Goal: Communication & Community: Answer question/provide support

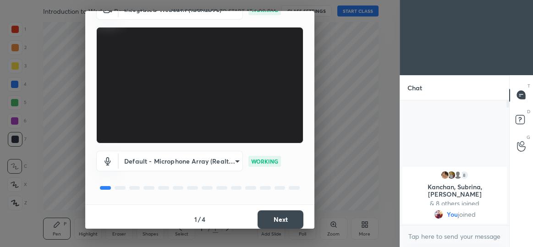
scroll to position [53, 0]
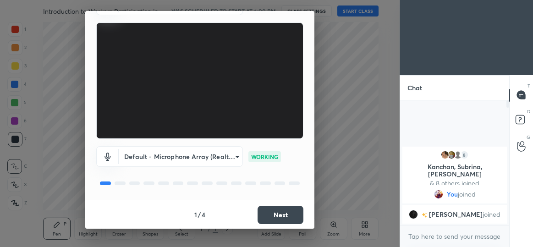
click at [273, 216] on button "Next" at bounding box center [280, 215] width 46 height 18
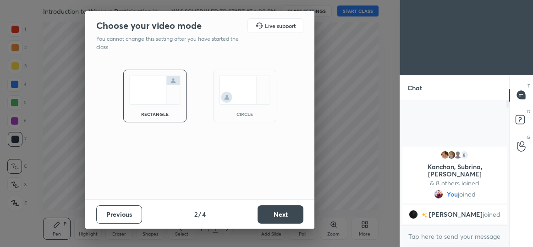
scroll to position [0, 0]
click at [245, 89] on img at bounding box center [244, 90] width 51 height 29
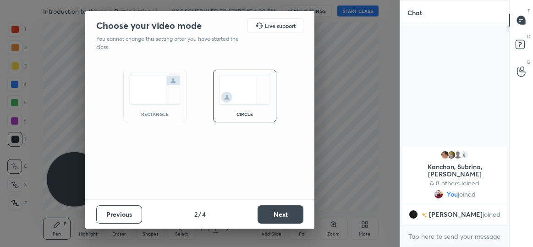
click at [279, 214] on button "Next" at bounding box center [280, 214] width 46 height 18
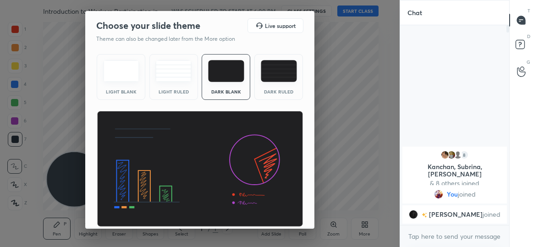
click at [275, 65] on img at bounding box center [279, 71] width 36 height 22
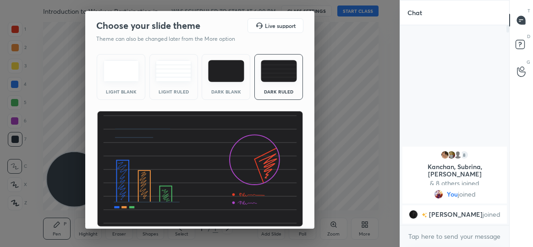
click at [227, 68] on img at bounding box center [226, 71] width 36 height 22
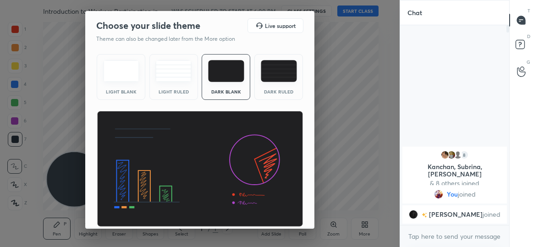
scroll to position [27, 0]
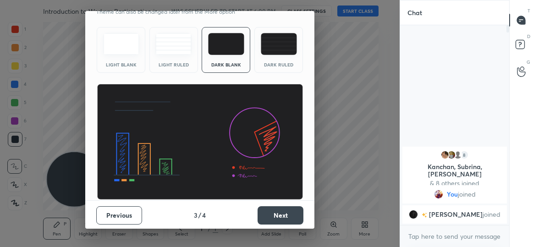
click at [280, 218] on button "Next" at bounding box center [280, 215] width 46 height 18
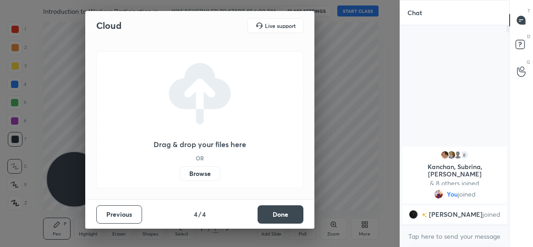
scroll to position [0, 0]
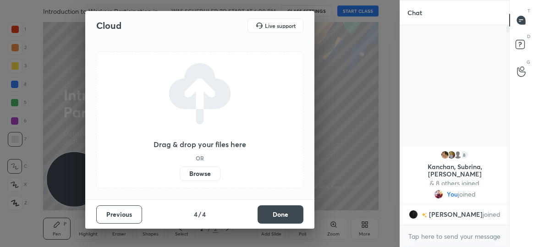
click at [277, 218] on button "Done" at bounding box center [280, 214] width 46 height 18
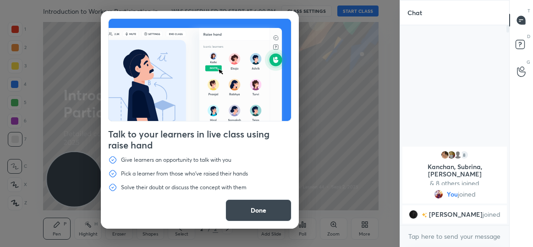
click at [253, 213] on button "Done" at bounding box center [258, 210] width 66 height 22
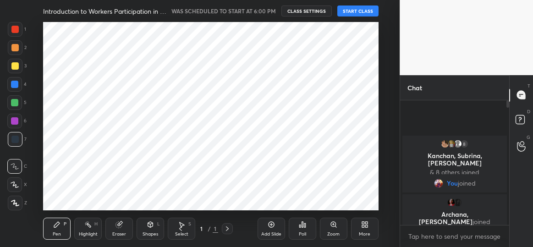
scroll to position [188, 363]
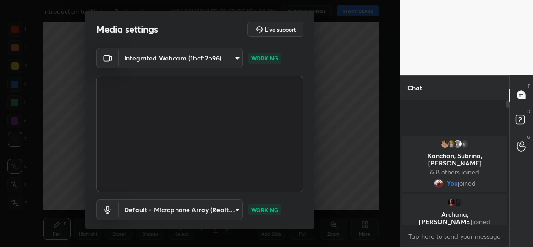
drag, startPoint x: 315, startPoint y: 93, endPoint x: 307, endPoint y: 173, distance: 80.1
click at [307, 173] on div "Media settings Live support Integrated Webcam (1bcf:2b96) eac44032abd328e7eba21…" at bounding box center [200, 123] width 400 height 247
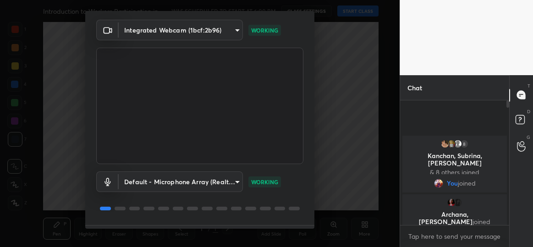
scroll to position [44, 0]
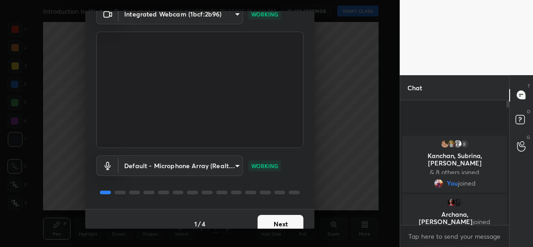
click at [277, 215] on button "Next" at bounding box center [280, 224] width 46 height 18
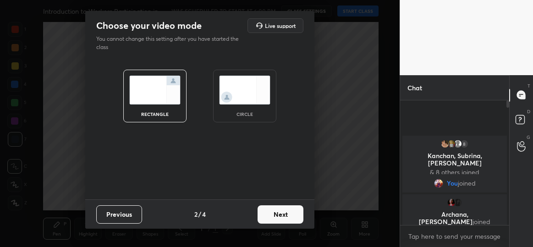
scroll to position [0, 0]
click at [237, 83] on img at bounding box center [244, 90] width 51 height 29
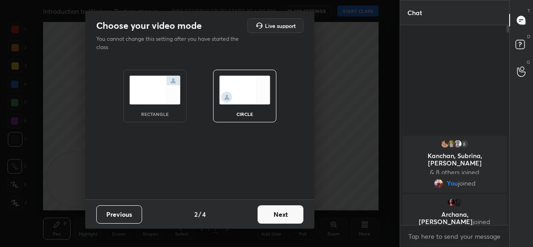
scroll to position [122, 106]
click at [276, 215] on button "Next" at bounding box center [280, 214] width 46 height 18
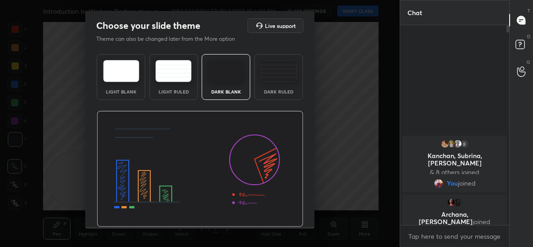
scroll to position [27, 0]
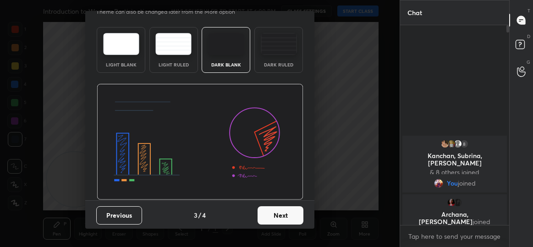
click at [284, 219] on button "Next" at bounding box center [280, 215] width 46 height 18
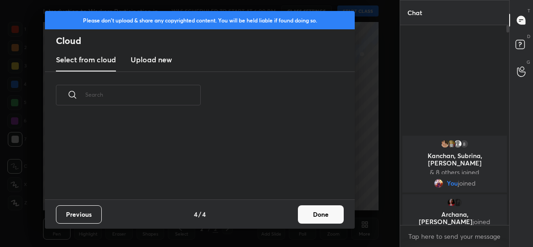
scroll to position [81, 294]
click at [320, 209] on button "Done" at bounding box center [321, 214] width 46 height 18
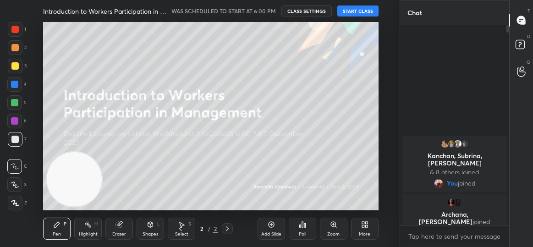
click at [354, 11] on button "START CLASS" at bounding box center [357, 10] width 41 height 11
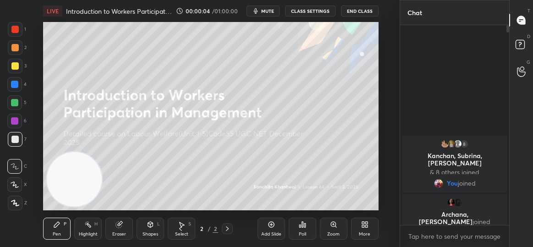
click at [366, 229] on div "More" at bounding box center [364, 229] width 27 height 22
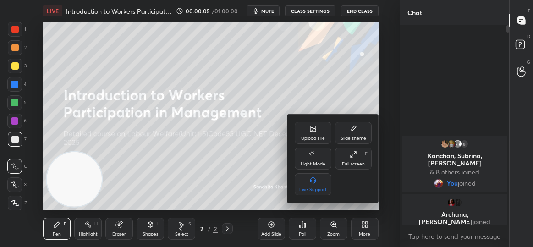
click at [312, 131] on icon at bounding box center [312, 128] width 5 height 5
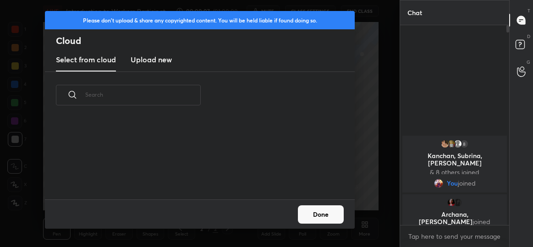
click at [149, 59] on h3 "Upload new" at bounding box center [151, 59] width 41 height 11
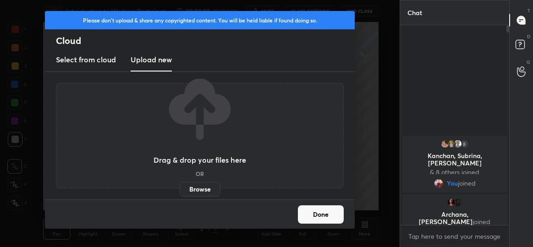
click at [200, 188] on label "Browse" at bounding box center [200, 189] width 41 height 15
click at [180, 188] on input "Browse" at bounding box center [180, 189] width 0 height 15
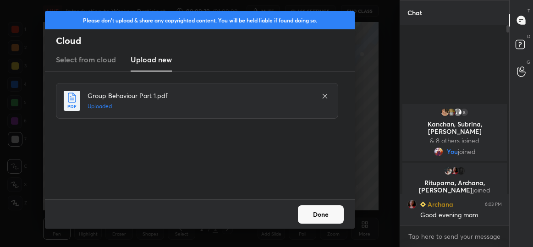
click at [317, 211] on button "Done" at bounding box center [321, 214] width 46 height 18
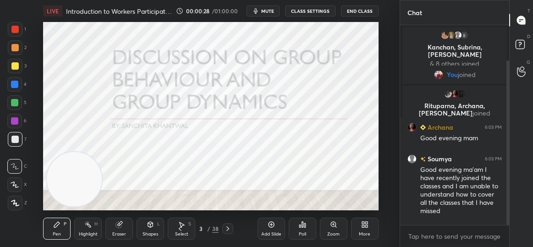
scroll to position [43, 0]
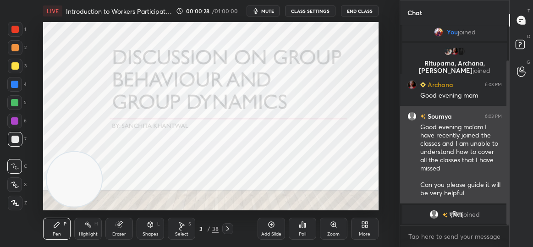
drag, startPoint x: 507, startPoint y: 114, endPoint x: 502, endPoint y: 173, distance: 59.8
click at [502, 173] on div "8 [PERSON_NAME], [PERSON_NAME], [PERSON_NAME] & 8 others joined You joined Ritu…" at bounding box center [454, 125] width 109 height 200
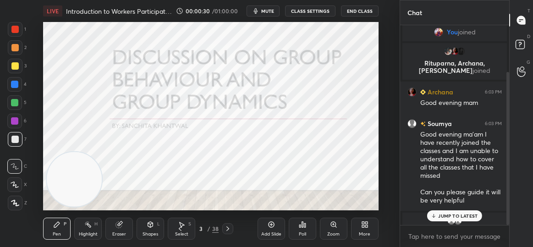
scroll to position [60, 0]
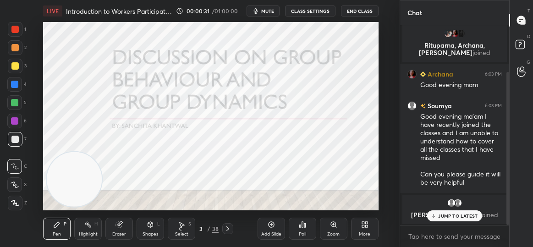
click at [458, 212] on div "JUMP TO LATEST" at bounding box center [454, 215] width 55 height 11
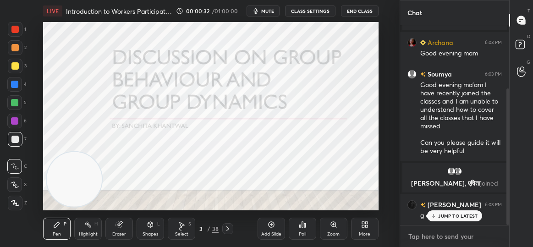
click at [435, 229] on textarea at bounding box center [454, 236] width 94 height 15
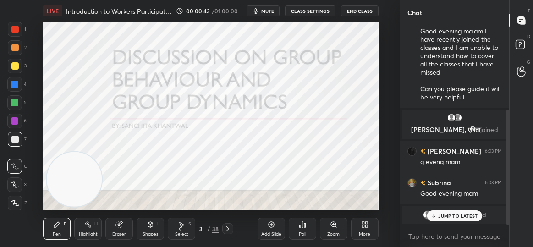
click at [438, 219] on div "JUMP TO LATEST" at bounding box center [454, 215] width 55 height 11
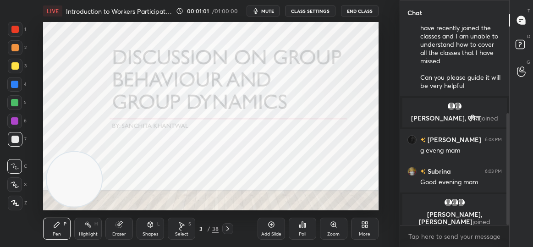
click at [199, 229] on div "3" at bounding box center [201, 228] width 9 height 5
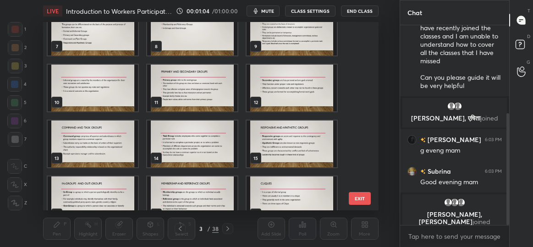
scroll to position [131, 0]
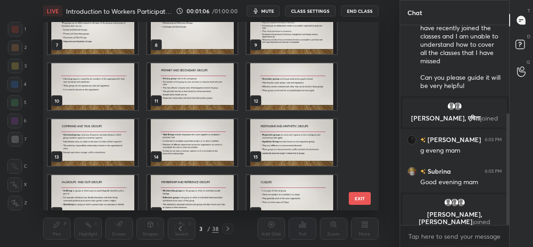
click at [100, 85] on img "grid" at bounding box center [93, 86] width 90 height 47
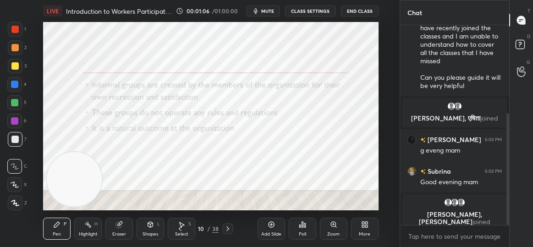
click at [100, 85] on img "grid" at bounding box center [93, 86] width 90 height 47
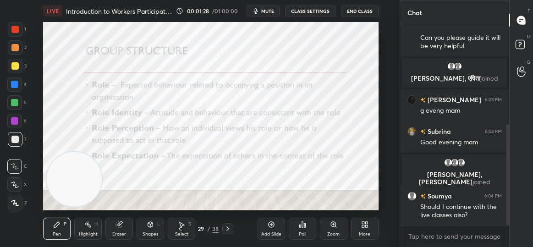
scroll to position [228, 0]
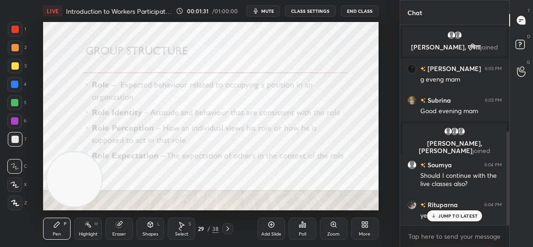
click at [461, 212] on div "JUMP TO LATEST" at bounding box center [454, 215] width 55 height 11
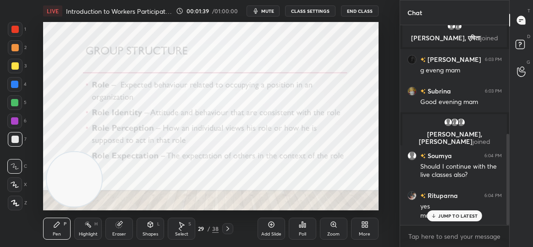
click at [454, 217] on p "JUMP TO LATEST" at bounding box center [457, 215] width 39 height 5
click at [58, 191] on video at bounding box center [74, 179] width 55 height 55
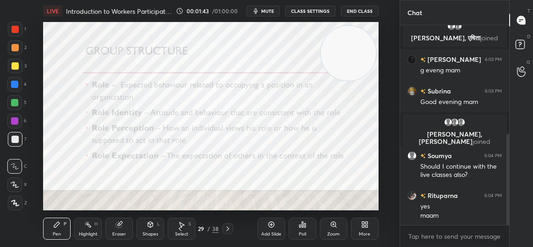
drag, startPoint x: 66, startPoint y: 181, endPoint x: 340, endPoint y: 55, distance: 301.6
click at [340, 55] on video at bounding box center [348, 53] width 55 height 55
drag, startPoint x: 340, startPoint y: 55, endPoint x: 216, endPoint y: 122, distance: 141.2
click at [223, 122] on video at bounding box center [250, 102] width 55 height 55
drag, startPoint x: 216, startPoint y: 122, endPoint x: 332, endPoint y: 54, distance: 134.5
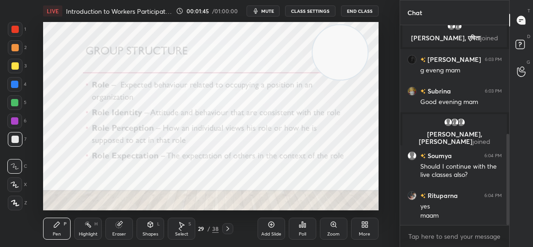
click at [332, 54] on video at bounding box center [340, 52] width 55 height 55
drag, startPoint x: 332, startPoint y: 54, endPoint x: 361, endPoint y: 51, distance: 28.5
click at [361, 51] on video at bounding box center [350, 52] width 55 height 55
drag, startPoint x: 361, startPoint y: 51, endPoint x: 368, endPoint y: 48, distance: 8.4
click at [368, 48] on video at bounding box center [350, 53] width 55 height 55
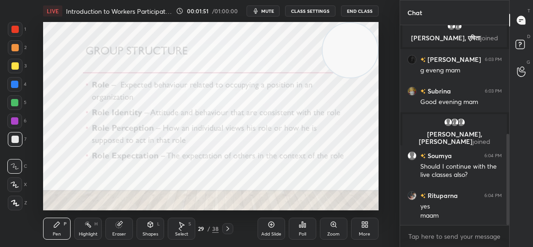
click at [14, 29] on div at bounding box center [14, 29] width 7 height 7
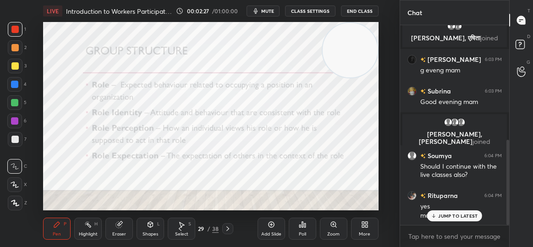
scroll to position [269, 0]
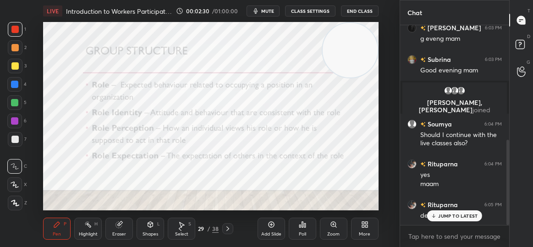
click at [464, 213] on p "JUMP TO LATEST" at bounding box center [457, 215] width 39 height 5
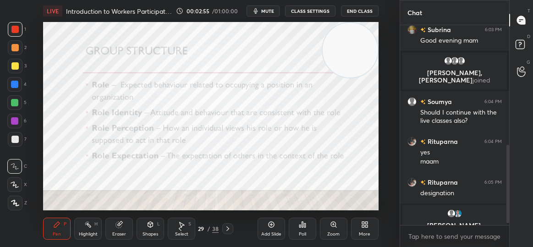
scroll to position [309, 0]
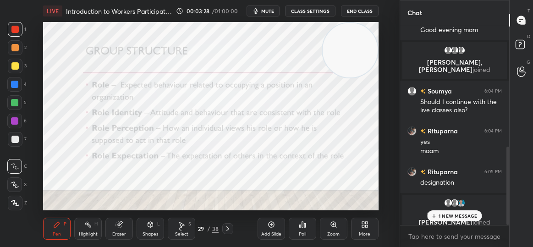
click at [456, 213] on p "1 NEW MESSAGE" at bounding box center [457, 215] width 39 height 5
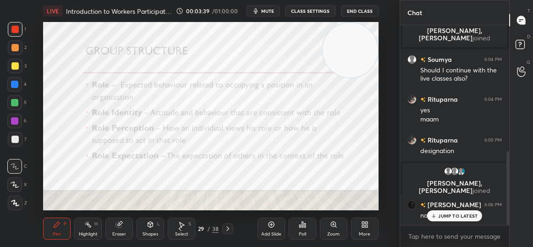
click at [456, 213] on p "JUMP TO LATEST" at bounding box center [457, 215] width 39 height 5
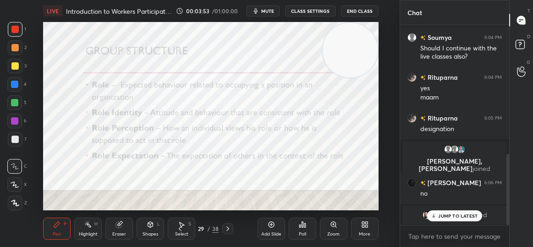
click at [456, 213] on p "JUMP TO LATEST" at bounding box center [457, 215] width 39 height 5
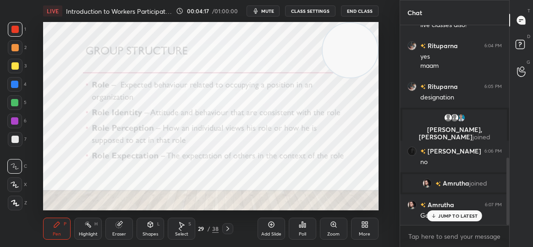
click at [456, 213] on p "JUMP TO LATEST" at bounding box center [457, 215] width 39 height 5
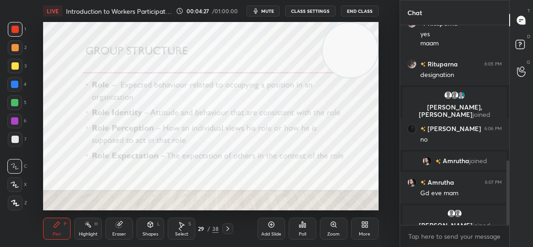
scroll to position [427, 0]
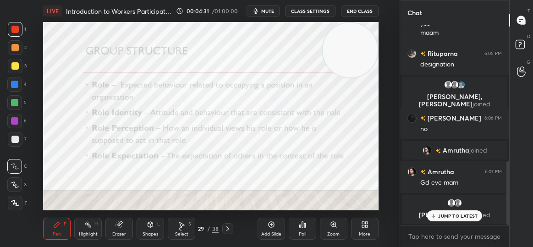
click at [459, 214] on p "JUMP TO LATEST" at bounding box center [457, 215] width 39 height 5
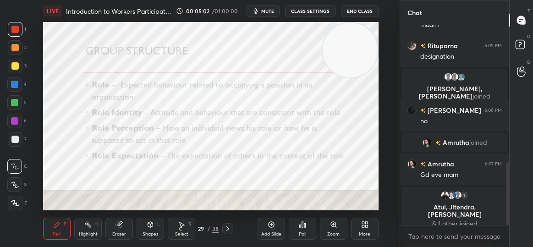
scroll to position [466, 0]
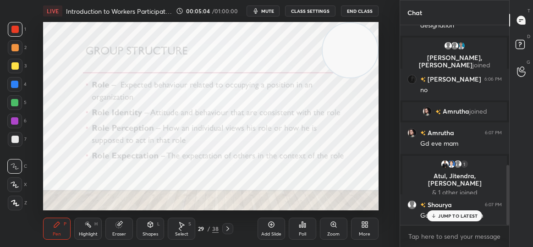
click at [438, 217] on div "JUMP TO LATEST" at bounding box center [454, 215] width 55 height 11
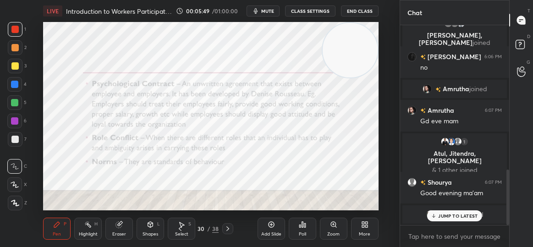
scroll to position [520, 0]
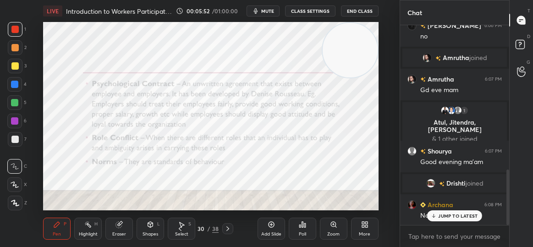
click at [461, 218] on p "JUMP TO LATEST" at bounding box center [457, 215] width 39 height 5
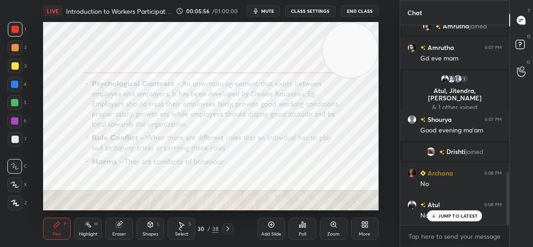
click at [461, 218] on p "JUMP TO LATEST" at bounding box center [457, 215] width 39 height 5
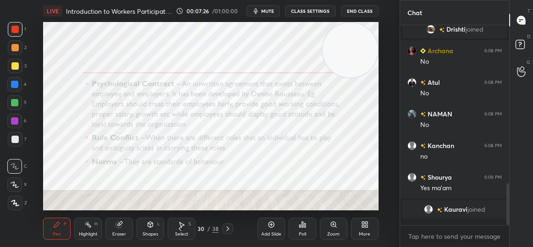
scroll to position [668, 0]
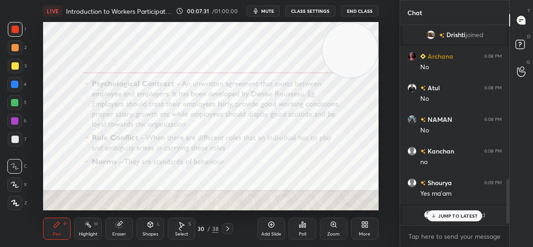
click at [455, 216] on p "JUMP TO LATEST" at bounding box center [457, 215] width 39 height 5
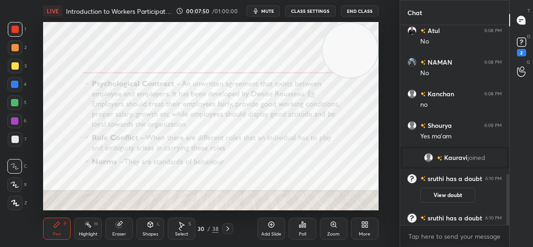
scroll to position [589, 0]
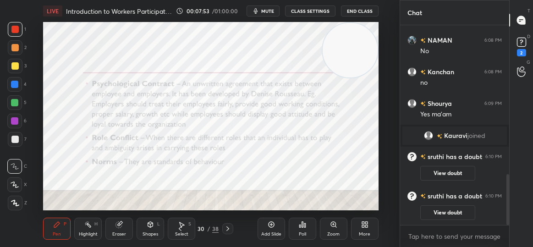
click at [455, 216] on button "View doubt" at bounding box center [447, 212] width 55 height 15
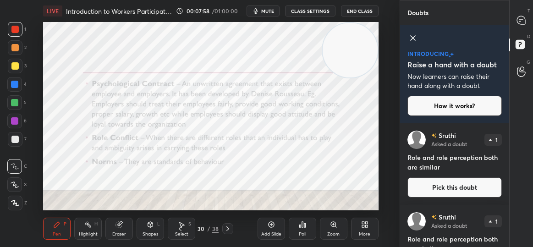
click at [411, 38] on icon at bounding box center [412, 38] width 11 height 11
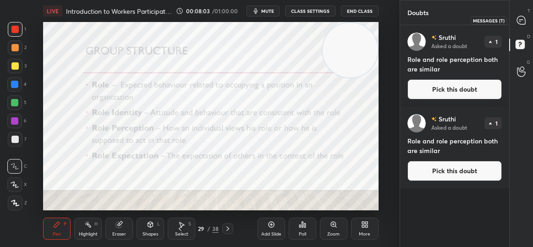
click at [518, 23] on icon at bounding box center [521, 21] width 10 height 10
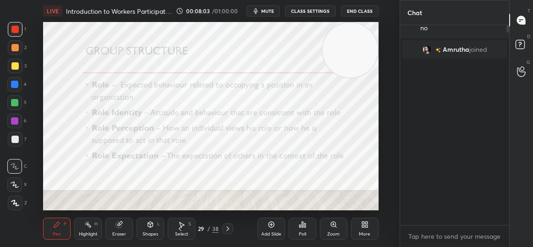
scroll to position [197, 106]
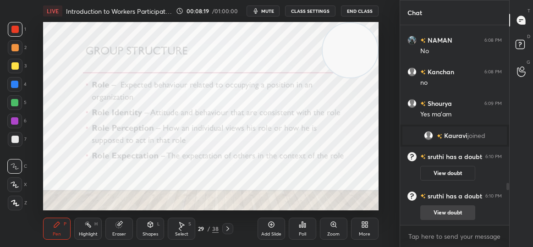
click at [439, 213] on button "View doubt" at bounding box center [447, 212] width 55 height 15
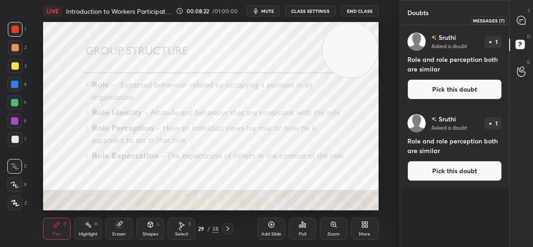
click at [520, 16] on icon at bounding box center [521, 20] width 8 height 8
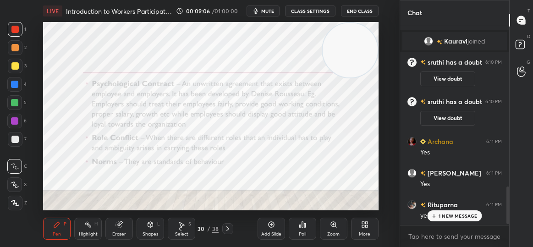
scroll to position [874, 0]
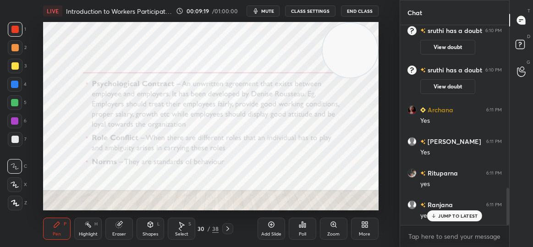
click at [458, 217] on p "JUMP TO LATEST" at bounding box center [457, 215] width 39 height 5
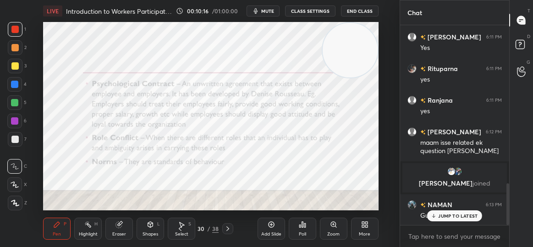
scroll to position [790, 0]
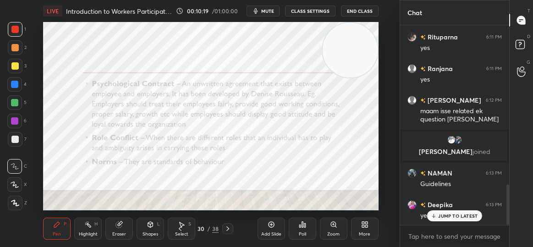
click at [447, 221] on div "JUMP TO LATEST" at bounding box center [454, 215] width 55 height 11
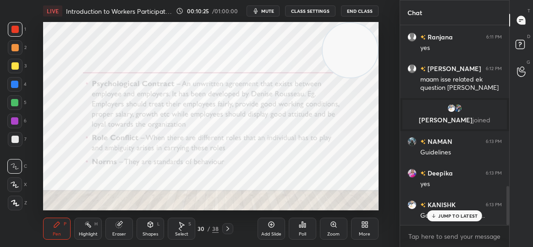
click at [447, 221] on div "JUMP TO LATEST" at bounding box center [454, 215] width 55 height 11
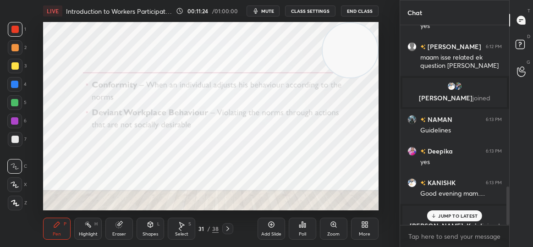
scroll to position [843, 0]
click at [443, 214] on p "JUMP TO LATEST" at bounding box center [457, 215] width 39 height 5
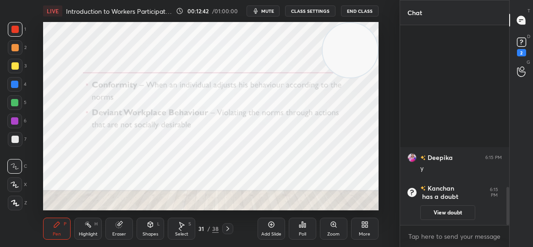
scroll to position [0, 0]
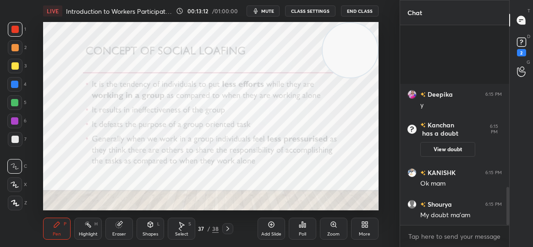
drag, startPoint x: 507, startPoint y: 200, endPoint x: 508, endPoint y: 177, distance: 23.4
click at [508, 177] on div at bounding box center [506, 125] width 5 height 200
drag, startPoint x: 508, startPoint y: 192, endPoint x: 505, endPoint y: 166, distance: 26.7
click at [505, 166] on div at bounding box center [506, 125] width 5 height 200
drag, startPoint x: 508, startPoint y: 192, endPoint x: 504, endPoint y: 172, distance: 20.9
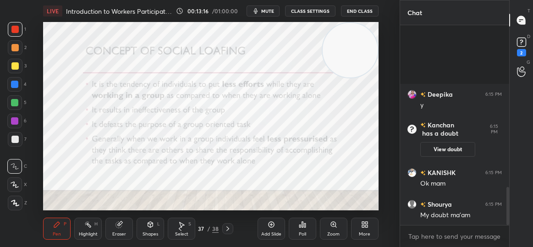
click at [505, 172] on div at bounding box center [506, 125] width 5 height 200
click at [519, 51] on div "2" at bounding box center [521, 52] width 9 height 7
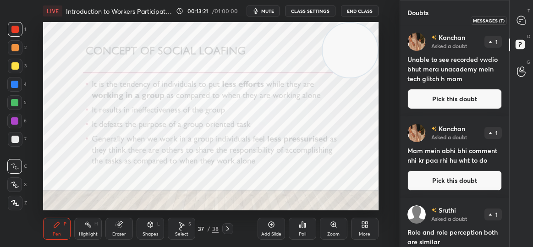
click at [521, 20] on icon at bounding box center [521, 20] width 8 height 8
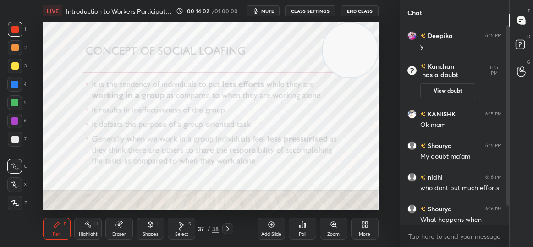
scroll to position [38, 0]
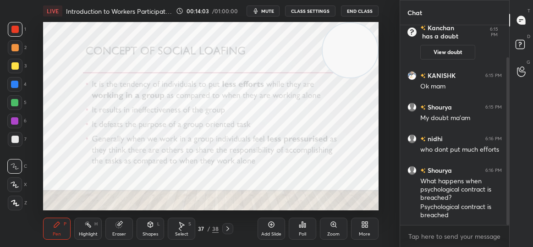
drag, startPoint x: 509, startPoint y: 130, endPoint x: 509, endPoint y: 180, distance: 49.9
click at [509, 180] on div "Chat Deepika 6:15 PM y [PERSON_NAME] has a doubt 6:15 PM View doubt [PERSON_NAM…" at bounding box center [466, 123] width 133 height 247
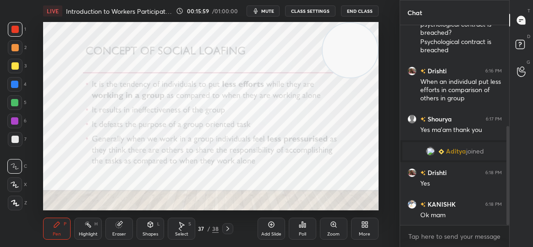
scroll to position [235, 0]
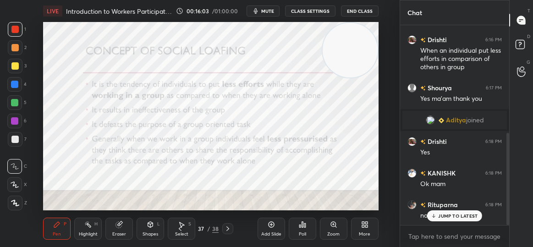
click at [452, 214] on p "JUMP TO LATEST" at bounding box center [457, 215] width 39 height 5
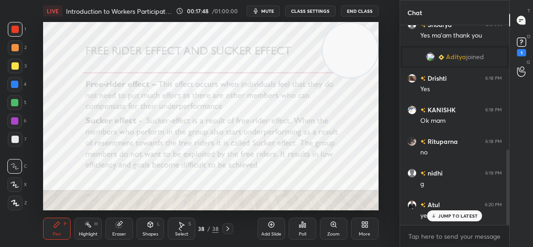
scroll to position [329, 0]
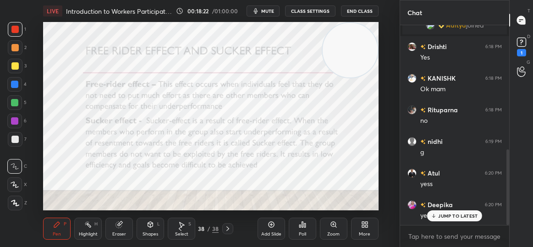
click at [464, 218] on p "JUMP TO LATEST" at bounding box center [457, 215] width 39 height 5
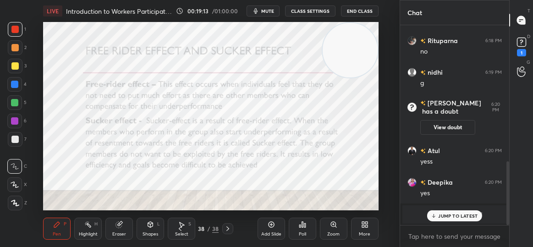
scroll to position [430, 0]
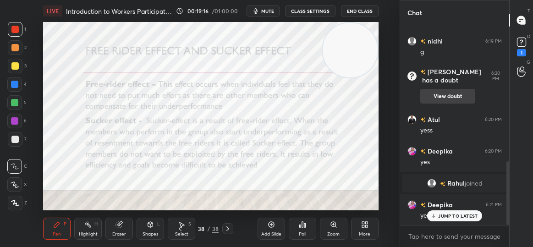
click at [449, 100] on button "View doubt" at bounding box center [447, 96] width 55 height 15
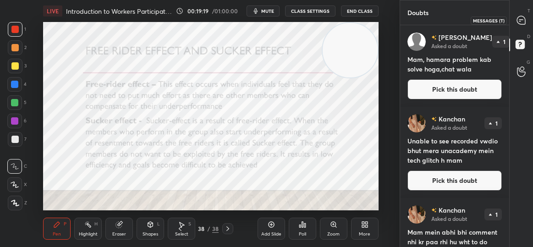
click at [524, 16] on icon at bounding box center [521, 21] width 10 height 10
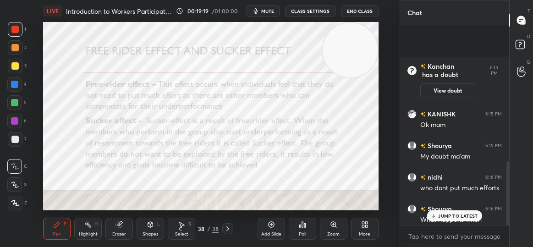
scroll to position [197, 106]
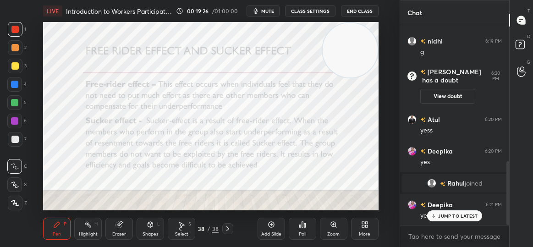
click at [447, 213] on p "JUMP TO LATEST" at bounding box center [457, 215] width 39 height 5
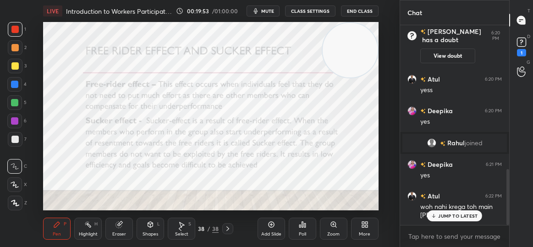
scroll to position [516, 0]
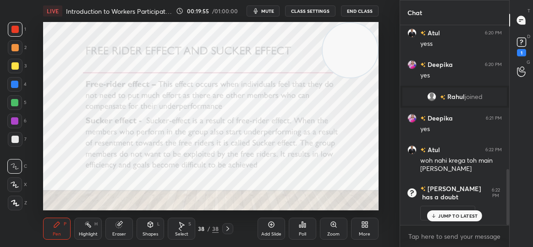
click at [447, 213] on p "JUMP TO LATEST" at bounding box center [457, 215] width 39 height 5
click at [444, 212] on button "View doubt" at bounding box center [447, 213] width 55 height 15
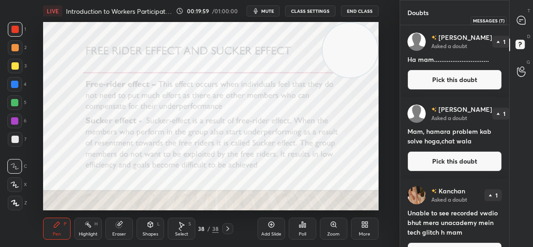
click at [522, 16] on icon at bounding box center [521, 21] width 10 height 10
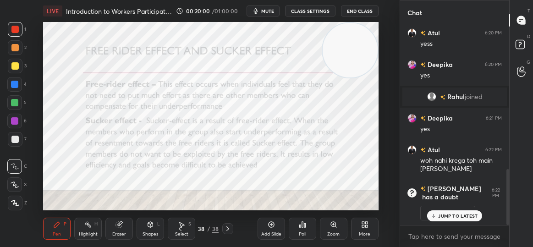
scroll to position [197, 106]
click at [469, 217] on p "JUMP TO LATEST" at bounding box center [457, 215] width 39 height 5
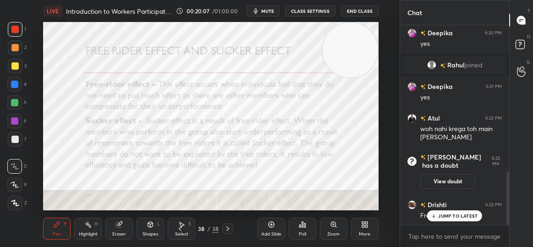
click at [452, 213] on p "JUMP TO LATEST" at bounding box center [457, 215] width 39 height 5
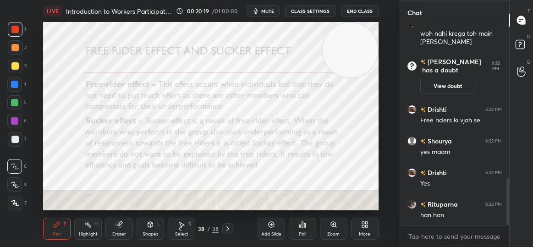
scroll to position [674, 0]
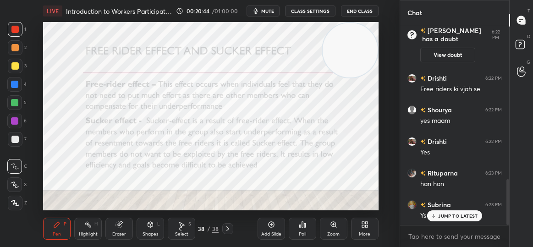
click at [473, 215] on p "JUMP TO LATEST" at bounding box center [457, 215] width 39 height 5
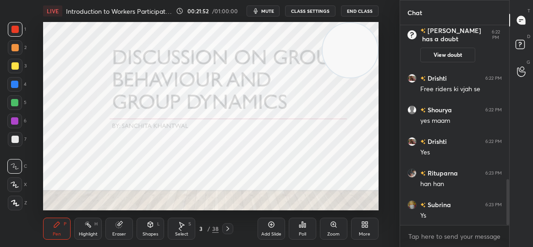
click at [358, 220] on div "More" at bounding box center [364, 229] width 27 height 22
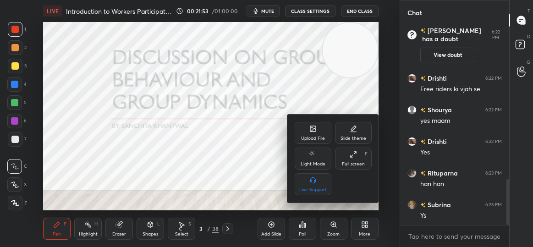
click at [317, 140] on div "Upload File" at bounding box center [313, 138] width 24 height 5
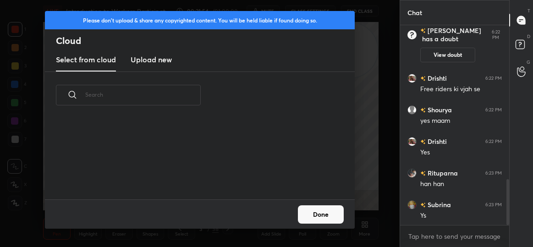
scroll to position [81, 294]
click at [163, 58] on h3 "Upload new" at bounding box center [151, 59] width 41 height 11
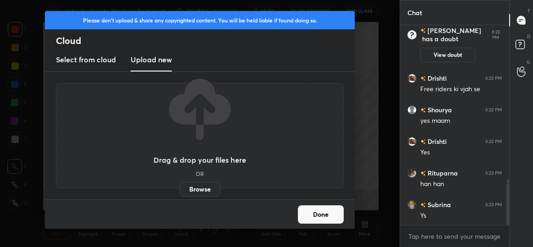
click at [199, 190] on label "Browse" at bounding box center [200, 189] width 41 height 15
click at [180, 190] on input "Browse" at bounding box center [180, 189] width 0 height 15
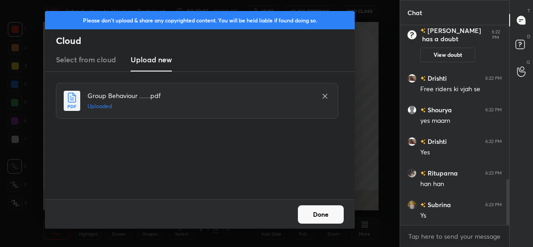
click at [336, 211] on button "Done" at bounding box center [321, 214] width 46 height 18
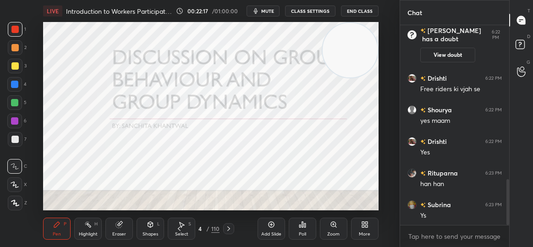
click at [202, 229] on div "4" at bounding box center [200, 228] width 9 height 5
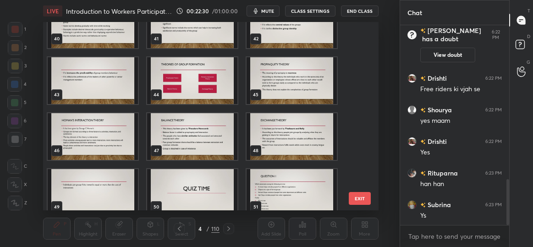
scroll to position [737, 0]
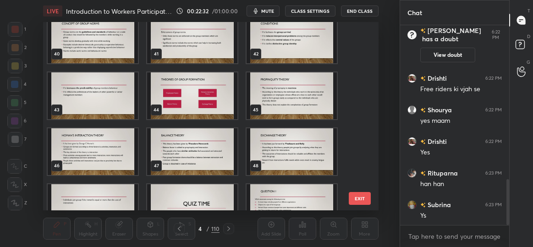
click at [177, 103] on img "grid" at bounding box center [192, 95] width 90 height 47
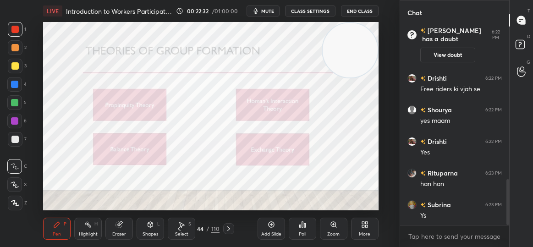
click at [177, 103] on img "grid" at bounding box center [192, 95] width 90 height 47
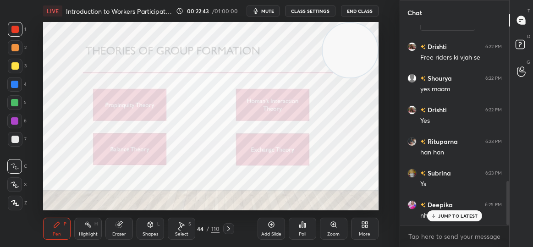
click at [446, 213] on p "JUMP TO LATEST" at bounding box center [457, 215] width 39 height 5
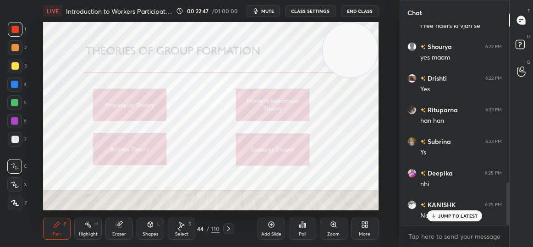
click at [446, 213] on p "JUMP TO LATEST" at bounding box center [457, 215] width 39 height 5
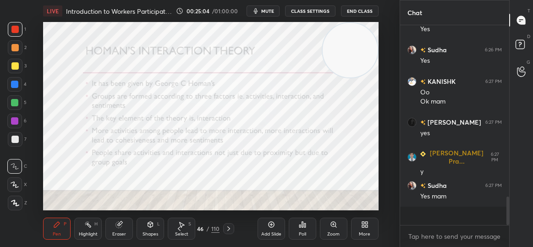
scroll to position [1079, 0]
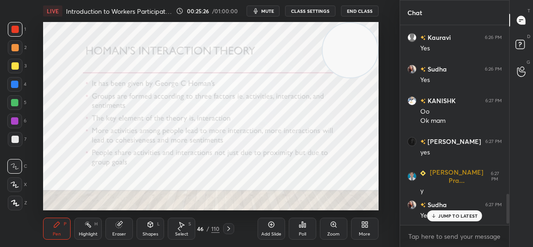
click at [465, 214] on p "JUMP TO LATEST" at bounding box center [457, 215] width 39 height 5
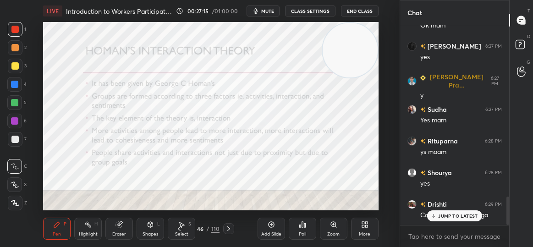
scroll to position [1206, 0]
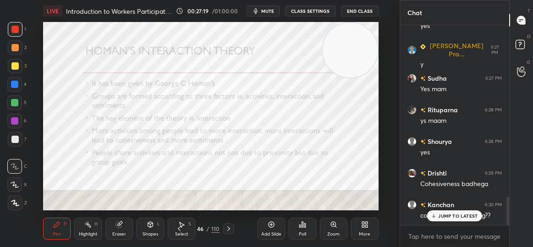
click at [446, 219] on div "JUMP TO LATEST" at bounding box center [454, 215] width 55 height 11
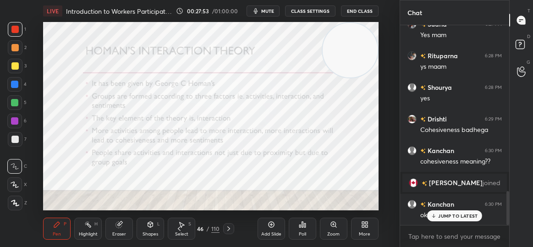
scroll to position [974, 0]
click at [438, 211] on div "JUMP TO LATEST" at bounding box center [454, 215] width 55 height 11
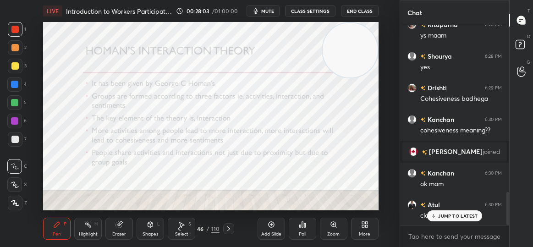
scroll to position [1038, 0]
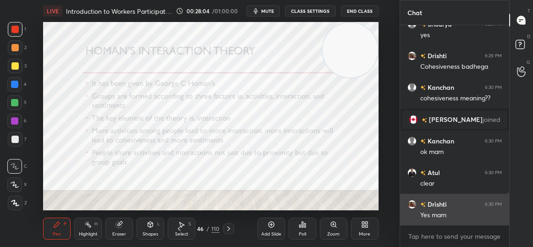
click at [430, 213] on div "Yes mam" at bounding box center [461, 215] width 82 height 9
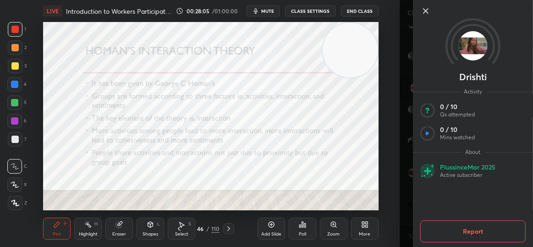
scroll to position [1101, 0]
click at [427, 13] on icon at bounding box center [425, 11] width 5 height 5
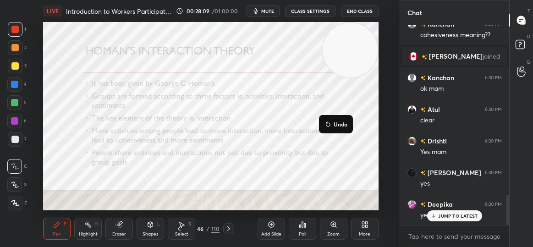
scroll to position [1133, 0]
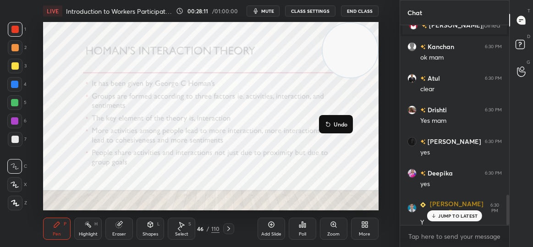
click at [465, 213] on p "JUMP TO LATEST" at bounding box center [457, 215] width 39 height 5
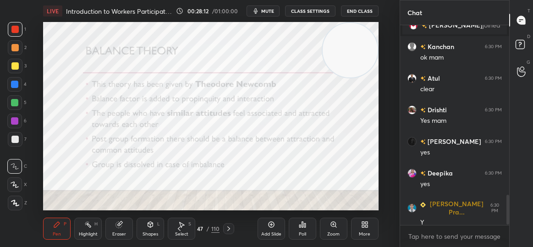
scroll to position [1172, 0]
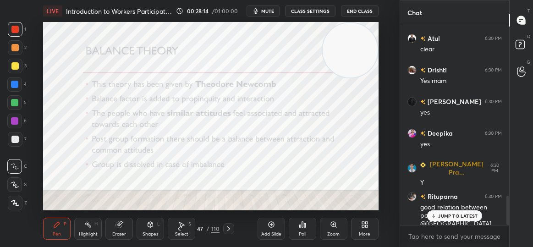
click at [471, 215] on p "JUMP TO LATEST" at bounding box center [457, 215] width 39 height 5
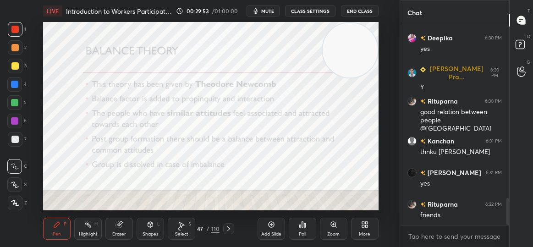
scroll to position [1299, 0]
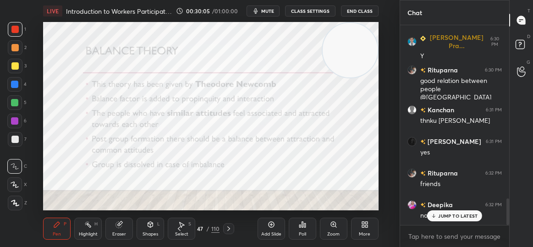
click at [450, 215] on p "JUMP TO LATEST" at bounding box center [457, 215] width 39 height 5
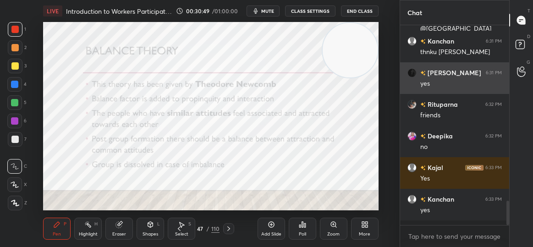
scroll to position [3, 3]
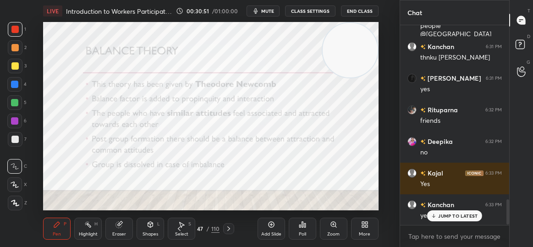
click at [452, 220] on div "JUMP TO LATEST" at bounding box center [454, 215] width 55 height 11
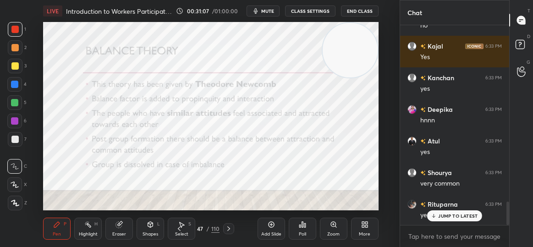
scroll to position [1520, 0]
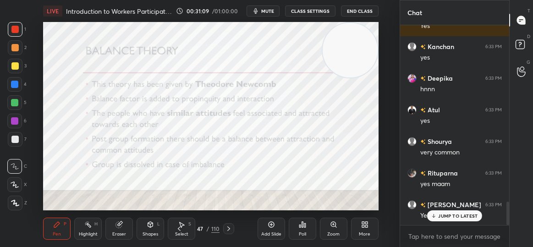
click at [452, 220] on div "JUMP TO LATEST" at bounding box center [454, 215] width 55 height 11
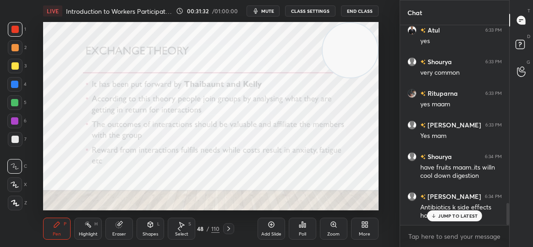
scroll to position [1631, 0]
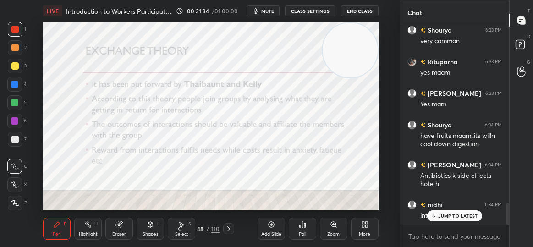
click at [453, 213] on p "JUMP TO LATEST" at bounding box center [457, 215] width 39 height 5
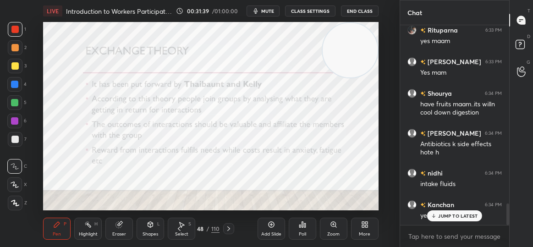
scroll to position [1695, 0]
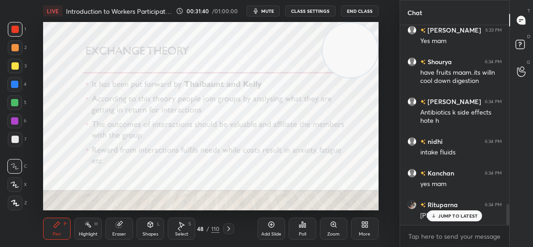
click at [449, 215] on p "JUMP TO LATEST" at bounding box center [457, 215] width 39 height 5
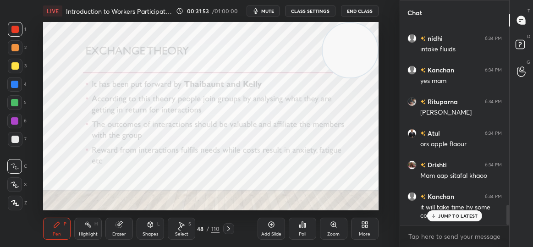
scroll to position [1829, 0]
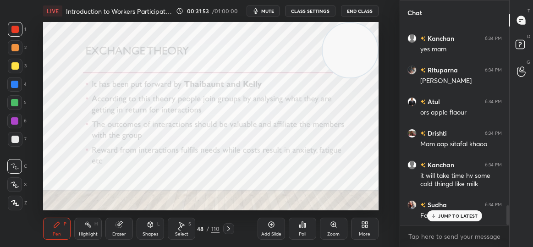
click at [453, 214] on p "JUMP TO LATEST" at bounding box center [457, 215] width 39 height 5
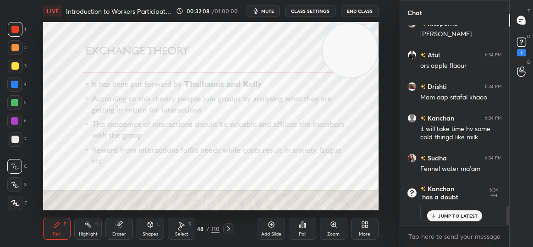
click at [460, 219] on div "JUMP TO LATEST" at bounding box center [454, 215] width 55 height 11
click at [449, 212] on button "View doubt" at bounding box center [447, 213] width 55 height 15
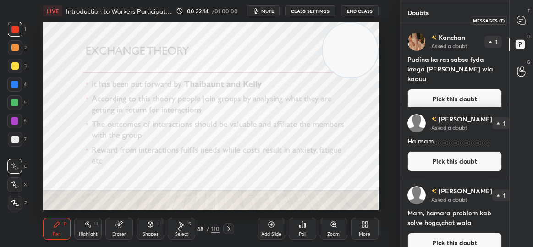
click at [519, 20] on icon at bounding box center [521, 20] width 8 height 8
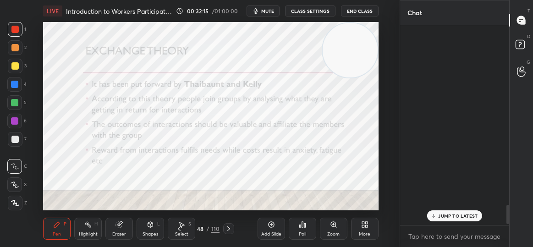
scroll to position [197, 106]
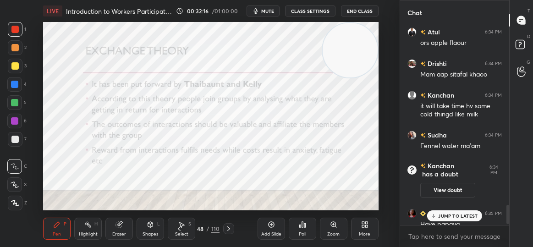
click at [433, 210] on div "JUMP TO LATEST" at bounding box center [454, 215] width 55 height 11
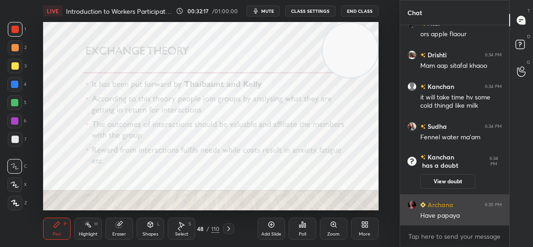
scroll to position [1880, 0]
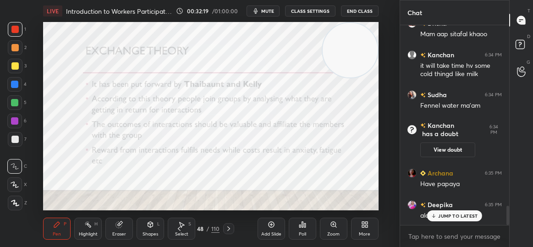
click at [446, 211] on div "JUMP TO LATEST" at bounding box center [454, 215] width 55 height 11
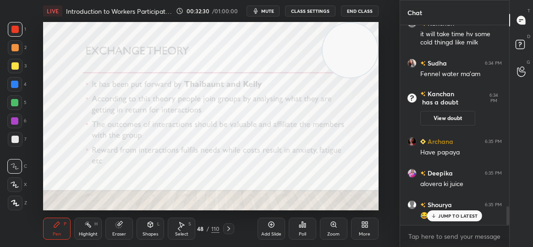
click at [471, 215] on p "JUMP TO LATEST" at bounding box center [457, 215] width 39 height 5
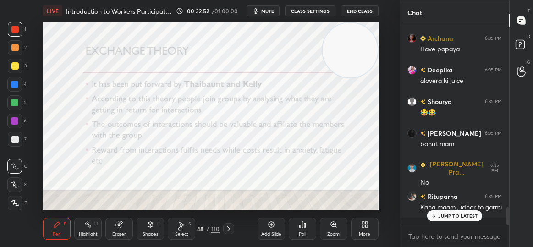
scroll to position [2047, 0]
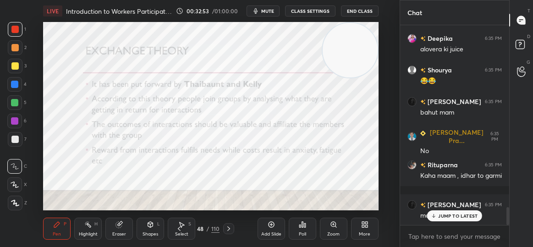
click at [471, 215] on p "JUMP TO LATEST" at bounding box center [457, 215] width 39 height 5
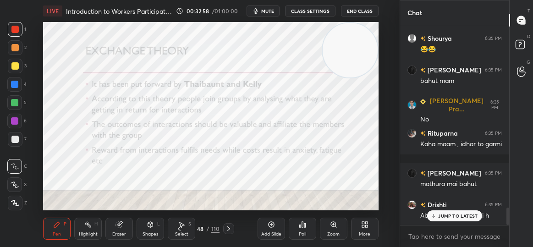
click at [471, 215] on p "JUMP TO LATEST" at bounding box center [457, 215] width 39 height 5
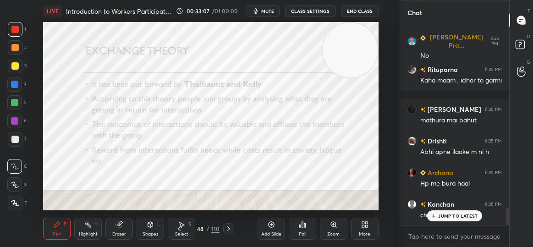
scroll to position [2189, 0]
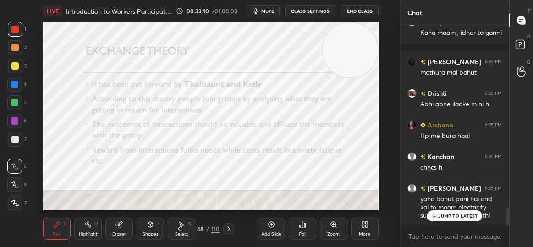
click at [464, 216] on p "JUMP TO LATEST" at bounding box center [457, 215] width 39 height 5
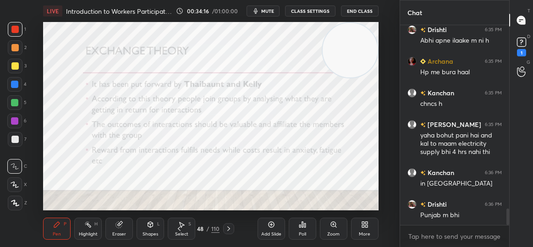
scroll to position [2299, 0]
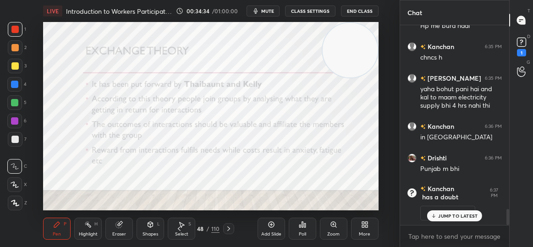
click at [464, 216] on p "JUMP TO LATEST" at bounding box center [457, 215] width 39 height 5
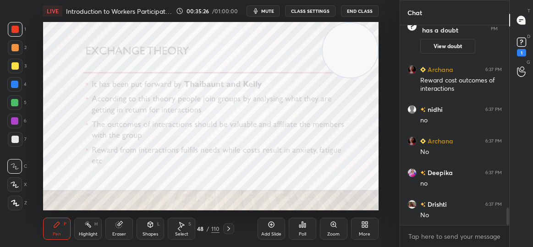
scroll to position [2116, 0]
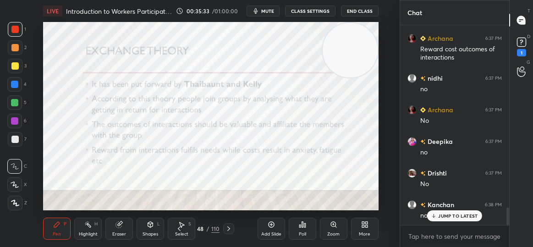
click at [460, 212] on div "JUMP TO LATEST" at bounding box center [454, 215] width 55 height 11
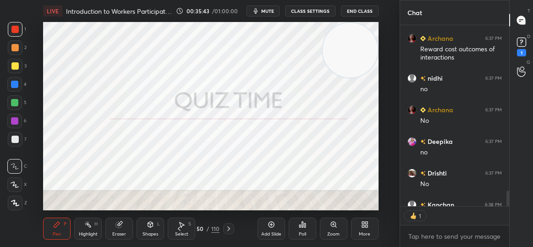
scroll to position [3, 3]
click at [202, 229] on div "50" at bounding box center [200, 228] width 9 height 5
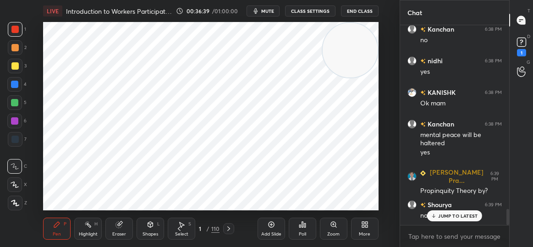
scroll to position [2323, 0]
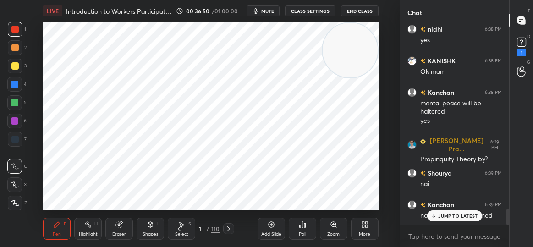
click at [438, 213] on div "JUMP TO LATEST" at bounding box center [454, 215] width 55 height 11
click at [366, 230] on div "More" at bounding box center [364, 229] width 27 height 22
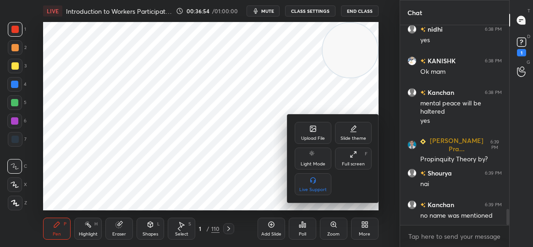
click at [311, 137] on div "Upload File" at bounding box center [313, 138] width 24 height 5
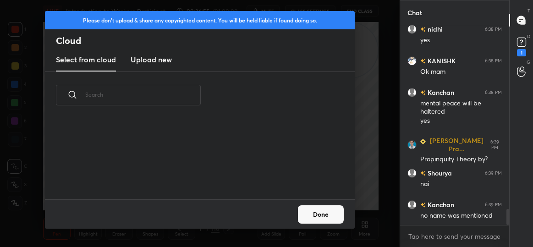
scroll to position [81, 294]
click at [156, 61] on h3 "Upload new" at bounding box center [151, 59] width 41 height 11
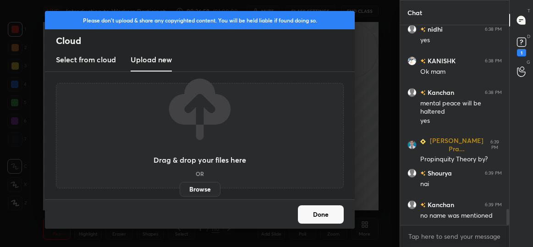
click at [207, 186] on label "Browse" at bounding box center [200, 189] width 41 height 15
click at [180, 186] on input "Browse" at bounding box center [180, 189] width 0 height 15
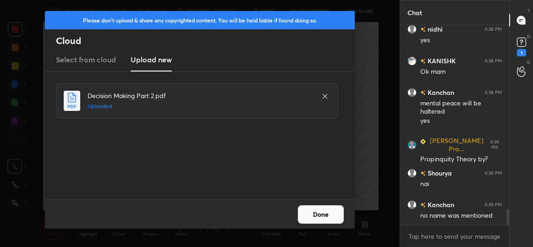
click at [332, 216] on button "Done" at bounding box center [321, 214] width 46 height 18
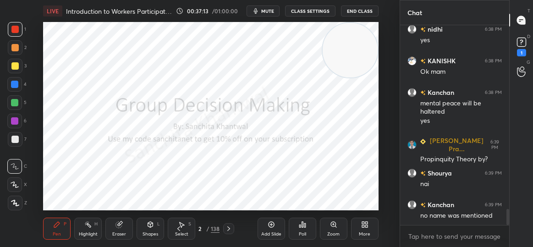
click at [200, 226] on div "2" at bounding box center [199, 228] width 9 height 5
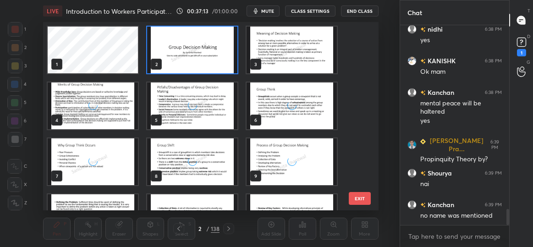
scroll to position [186, 330]
click at [359, 35] on div "1 2 3 4 5 6 7 8 9 10 11 12 13 14 15" at bounding box center [202, 116] width 319 height 188
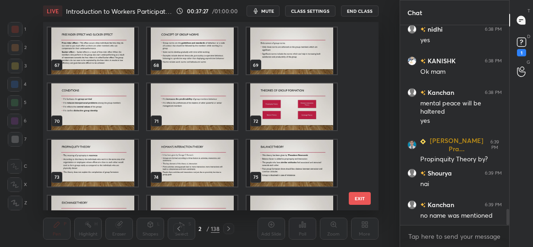
scroll to position [1248, 0]
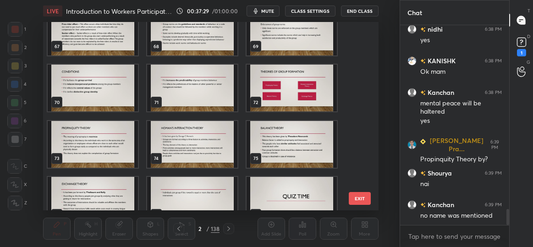
click at [86, 143] on img "grid" at bounding box center [93, 143] width 90 height 47
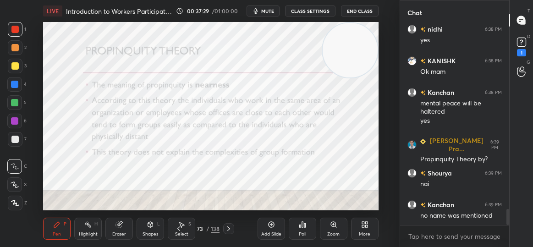
click at [86, 143] on img "grid" at bounding box center [93, 143] width 90 height 47
click at [199, 230] on div "73" at bounding box center [199, 228] width 9 height 5
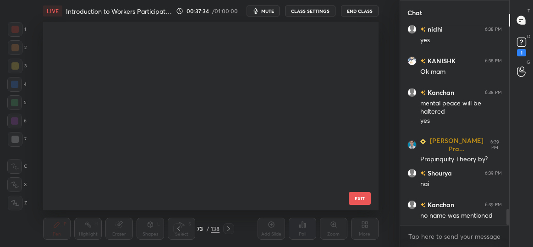
scroll to position [3, 5]
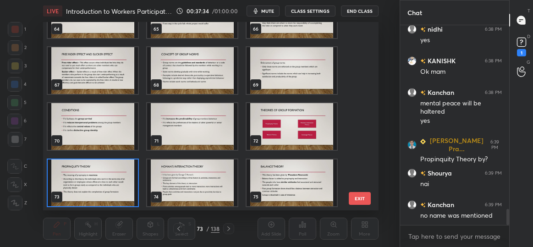
click at [199, 230] on div "73" at bounding box center [199, 228] width 9 height 5
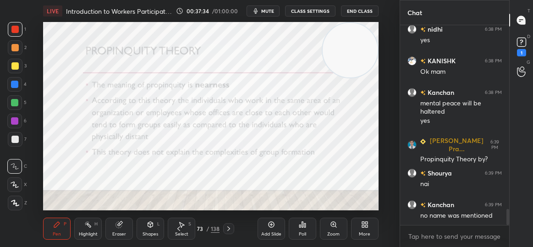
scroll to position [0, 0]
click at [203, 227] on div "73" at bounding box center [199, 228] width 9 height 5
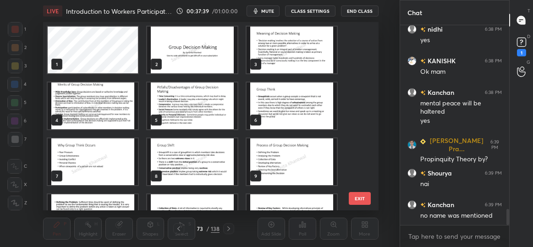
click at [151, 49] on img "grid" at bounding box center [192, 50] width 90 height 47
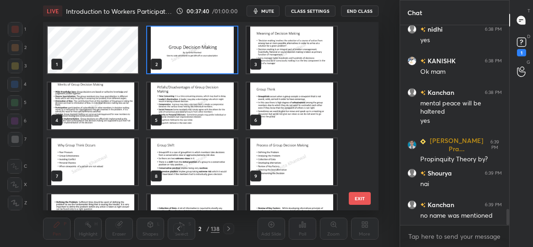
click at [181, 43] on img "grid" at bounding box center [192, 50] width 90 height 47
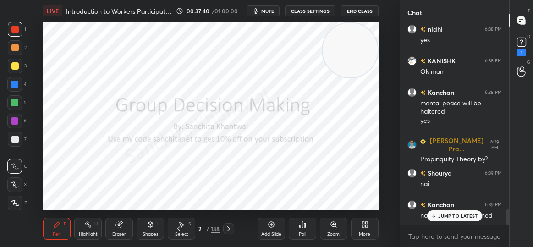
scroll to position [2354, 0]
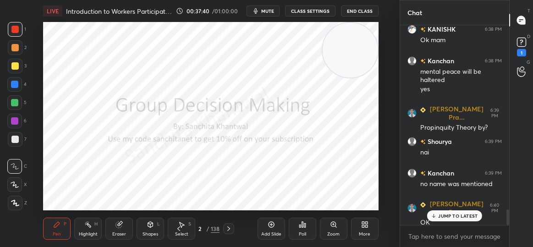
click at [181, 43] on img "grid" at bounding box center [192, 50] width 90 height 47
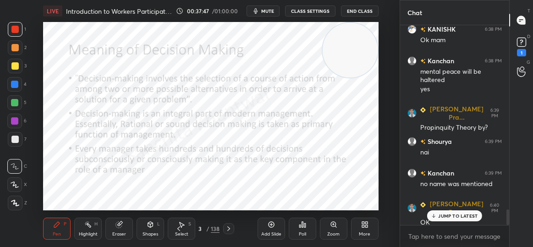
click at [451, 219] on p "JUMP TO LATEST" at bounding box center [457, 215] width 39 height 5
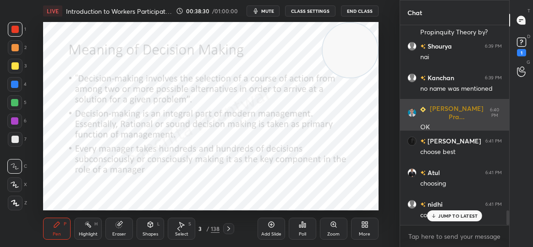
scroll to position [2489, 0]
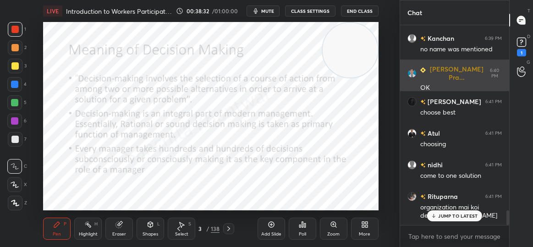
click at [450, 219] on div "JUMP TO LATEST" at bounding box center [454, 215] width 55 height 11
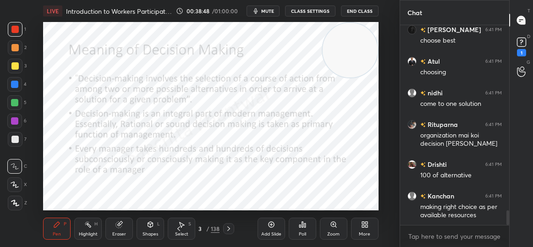
scroll to position [2600, 0]
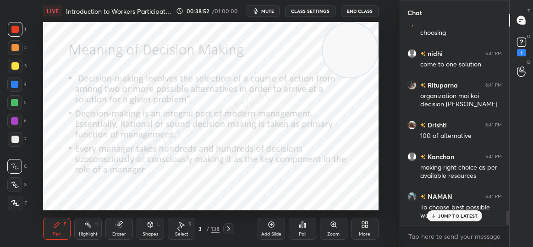
click at [449, 218] on p "JUMP TO LATEST" at bounding box center [457, 215] width 39 height 5
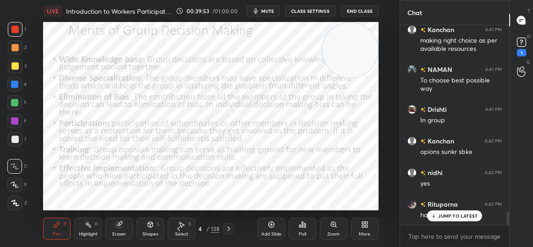
scroll to position [2759, 0]
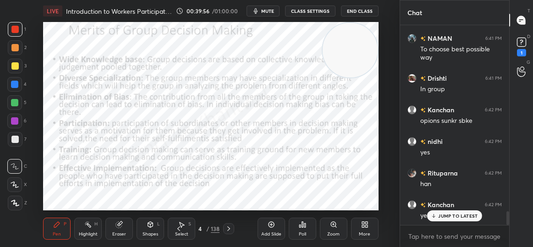
click at [449, 218] on p "JUMP TO LATEST" at bounding box center [457, 215] width 39 height 5
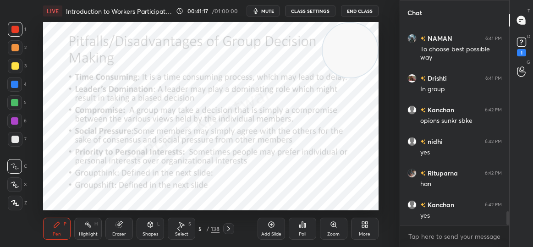
scroll to position [2790, 0]
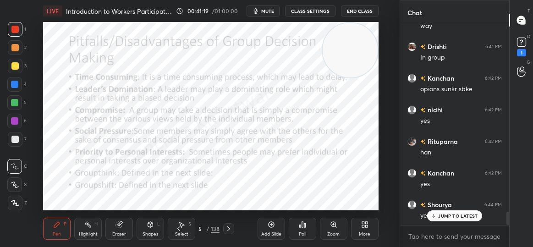
click at [443, 216] on p "JUMP TO LATEST" at bounding box center [457, 215] width 39 height 5
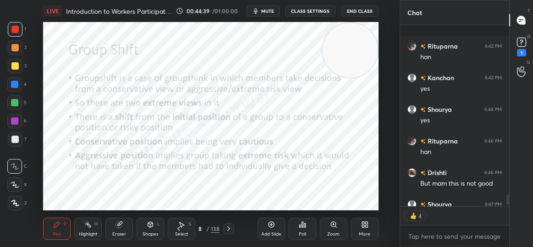
scroll to position [2935, 0]
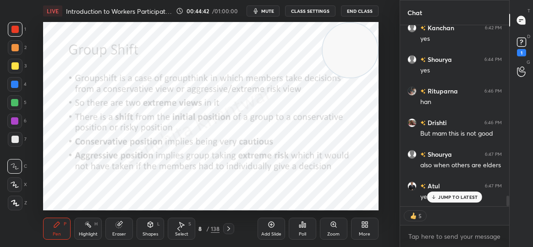
click at [436, 193] on div "JUMP TO LATEST" at bounding box center [454, 197] width 55 height 11
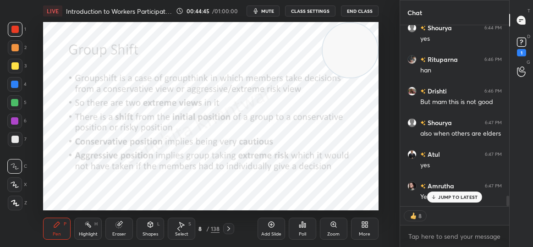
click at [446, 195] on p "JUMP TO LATEST" at bounding box center [457, 196] width 39 height 5
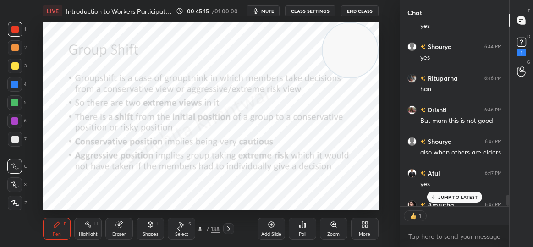
scroll to position [3, 3]
click at [446, 195] on p "JUMP TO LATEST" at bounding box center [457, 196] width 39 height 5
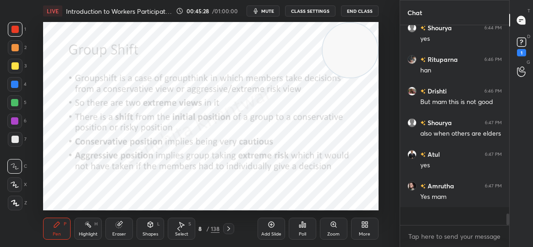
scroll to position [2948, 0]
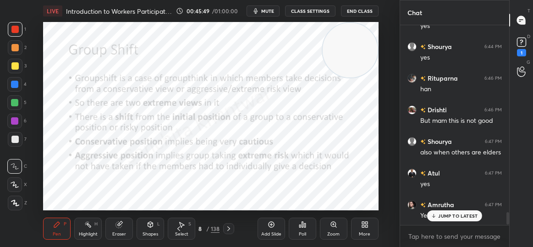
click at [436, 218] on icon at bounding box center [434, 215] width 6 height 5
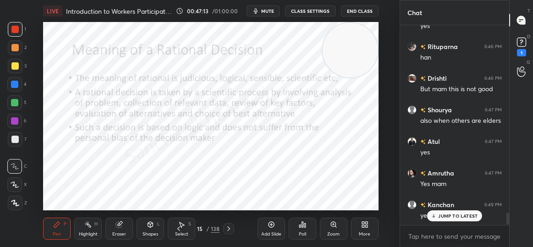
scroll to position [3, 3]
click at [356, 60] on video at bounding box center [350, 50] width 55 height 55
drag, startPoint x: 354, startPoint y: 52, endPoint x: 331, endPoint y: 192, distance: 142.5
click at [331, 192] on video at bounding box center [327, 182] width 55 height 55
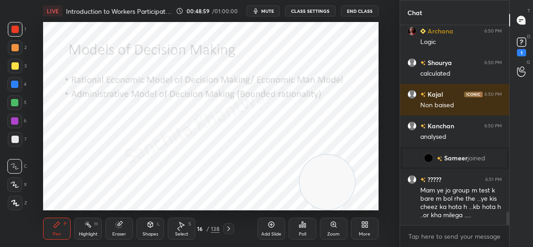
scroll to position [2815, 0]
click at [436, 243] on textarea at bounding box center [454, 236] width 94 height 15
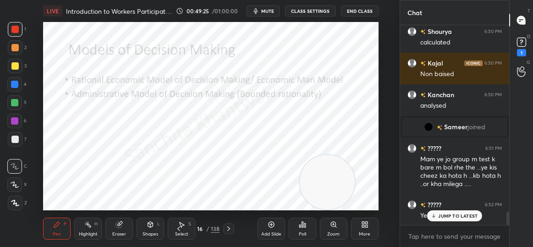
click at [444, 215] on p "JUMP TO LATEST" at bounding box center [457, 215] width 39 height 5
click at [418, 238] on textarea at bounding box center [454, 236] width 94 height 15
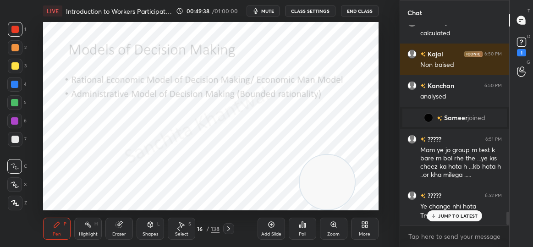
click at [452, 218] on p "JUMP TO LATEST" at bounding box center [457, 215] width 39 height 5
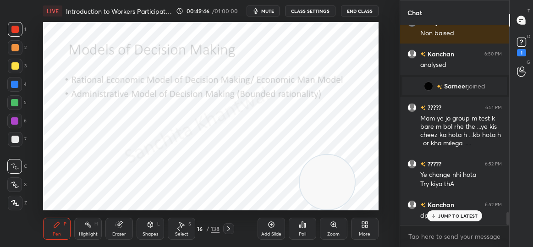
click at [452, 218] on p "JUMP TO LATEST" at bounding box center [457, 215] width 39 height 5
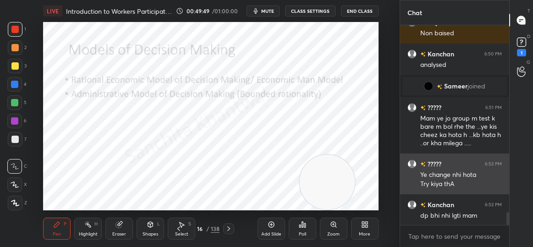
scroll to position [2918, 0]
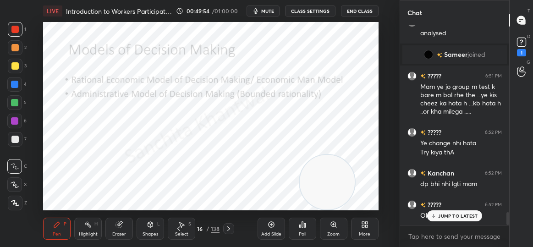
click at [449, 213] on p "JUMP TO LATEST" at bounding box center [457, 215] width 39 height 5
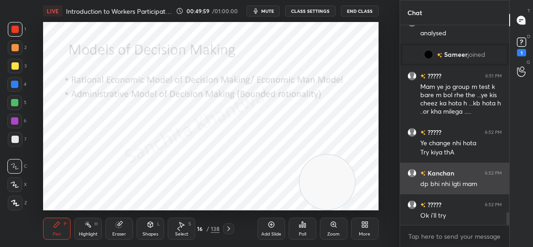
scroll to position [2928, 0]
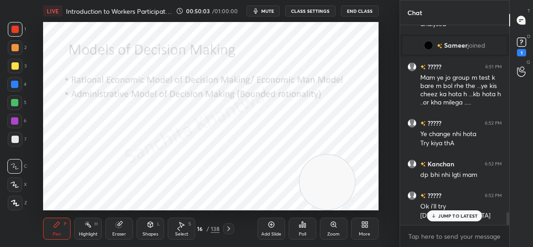
click at [429, 215] on div "JUMP TO LATEST" at bounding box center [454, 215] width 55 height 11
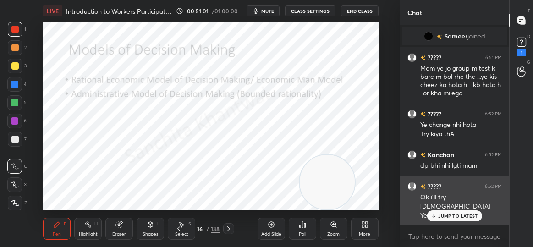
click at [454, 221] on div "????? 6:52 PM Ok i'll try [PERSON_NAME] Yes mam" at bounding box center [454, 201] width 109 height 50
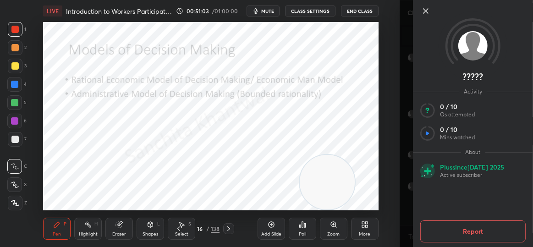
click at [428, 7] on icon at bounding box center [425, 10] width 11 height 11
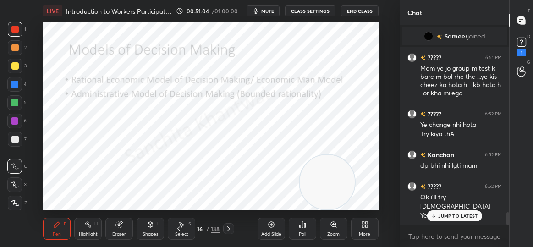
click at [448, 213] on p "JUMP TO LATEST" at bounding box center [457, 215] width 39 height 5
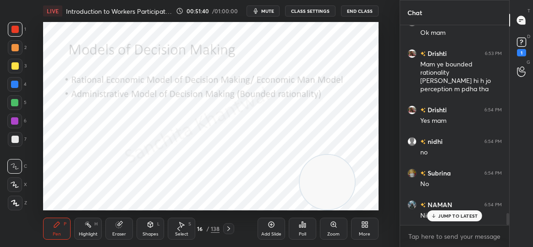
scroll to position [3183, 0]
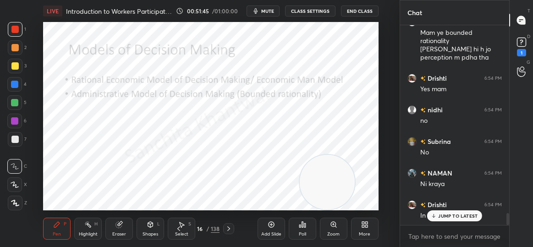
click at [470, 212] on div "JUMP TO LATEST" at bounding box center [454, 215] width 55 height 11
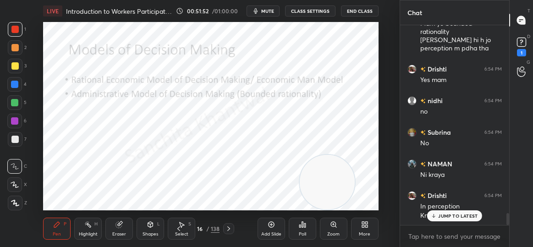
click at [444, 216] on p "JUMP TO LATEST" at bounding box center [457, 215] width 39 height 5
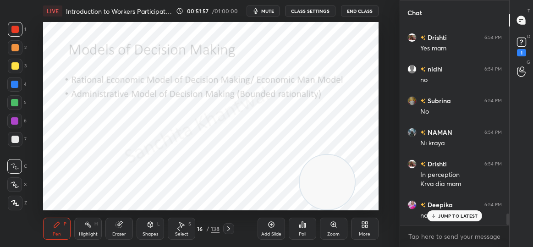
click at [465, 213] on p "JUMP TO LATEST" at bounding box center [457, 215] width 39 height 5
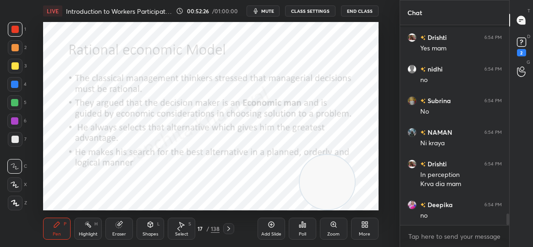
scroll to position [3263, 0]
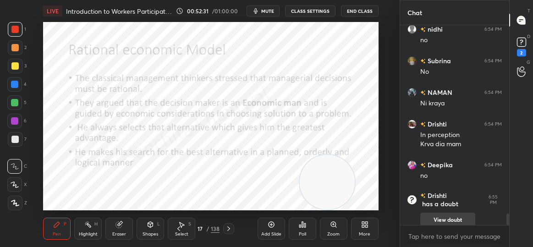
click at [461, 214] on button "View doubt" at bounding box center [447, 220] width 55 height 15
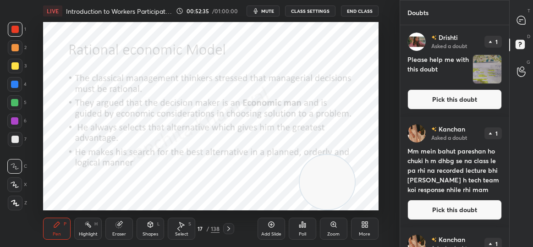
click at [484, 65] on img "grid" at bounding box center [487, 69] width 28 height 28
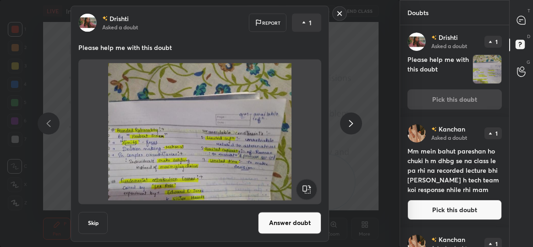
click at [336, 18] on rect at bounding box center [340, 13] width 14 height 14
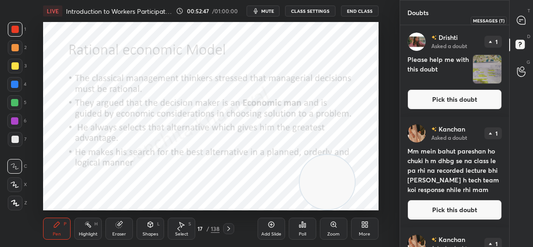
click at [524, 25] on div at bounding box center [521, 20] width 18 height 16
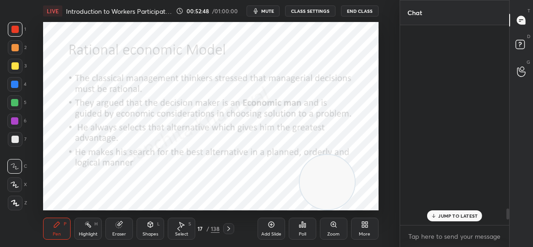
scroll to position [197, 106]
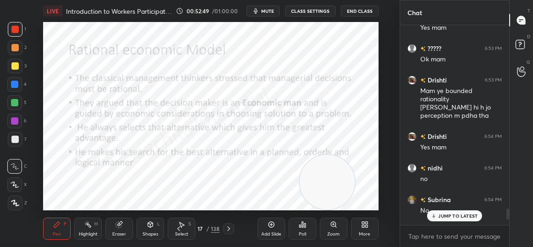
click at [456, 219] on div "JUMP TO LATEST" at bounding box center [454, 215] width 55 height 11
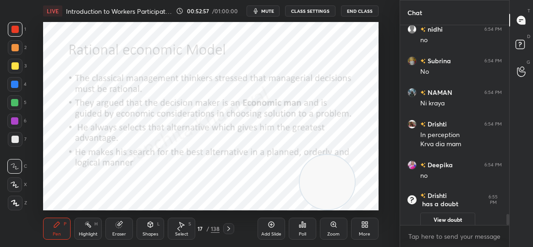
scroll to position [3417, 0]
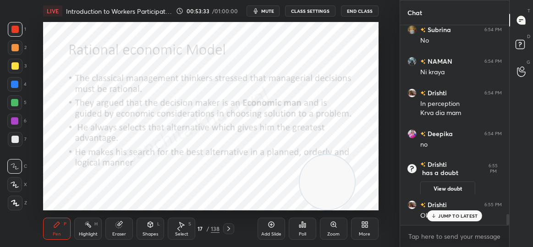
click at [457, 213] on p "JUMP TO LATEST" at bounding box center [457, 215] width 39 height 5
click at [338, 175] on video at bounding box center [327, 182] width 55 height 55
click at [319, 181] on video at bounding box center [327, 182] width 55 height 55
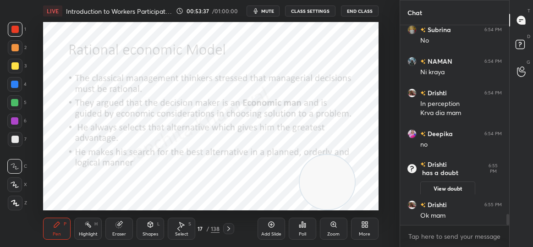
click at [324, 183] on video at bounding box center [327, 182] width 55 height 55
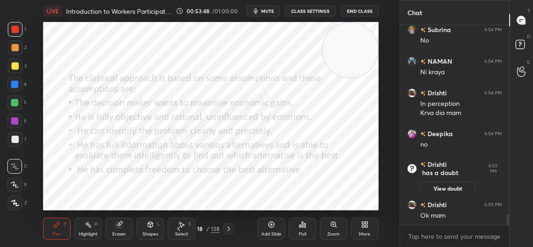
drag, startPoint x: 325, startPoint y: 187, endPoint x: 350, endPoint y: 30, distance: 159.7
click at [350, 30] on video at bounding box center [350, 50] width 55 height 55
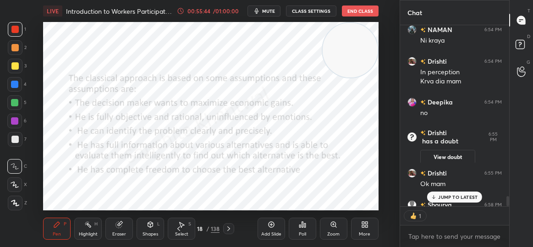
scroll to position [3, 3]
click at [458, 202] on div "JUMP TO LATEST" at bounding box center [454, 197] width 55 height 11
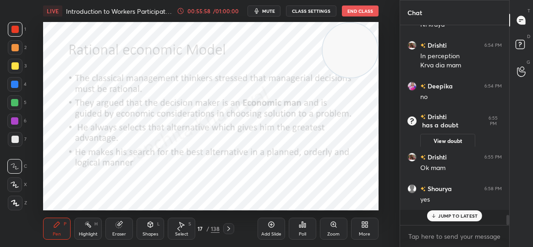
scroll to position [3448, 0]
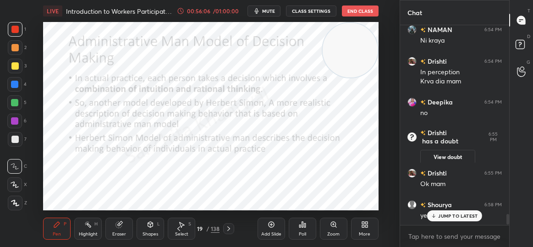
click at [444, 218] on p "JUMP TO LATEST" at bounding box center [457, 215] width 39 height 5
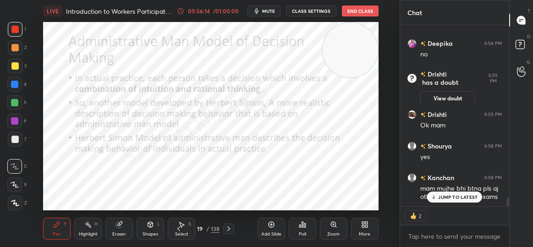
click at [454, 194] on p "JUMP TO LATEST" at bounding box center [457, 196] width 39 height 5
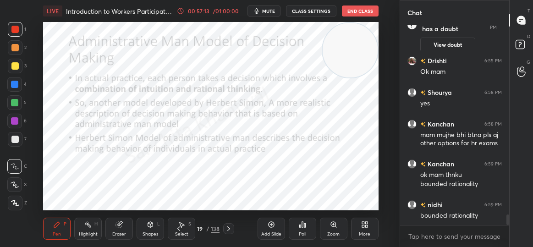
scroll to position [3592, 0]
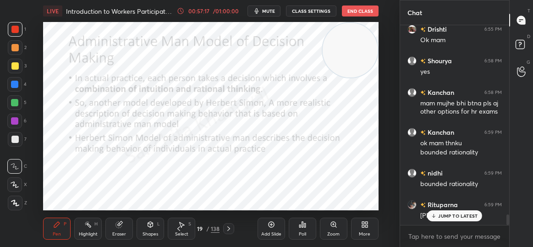
click at [461, 213] on p "JUMP TO LATEST" at bounding box center [457, 215] width 39 height 5
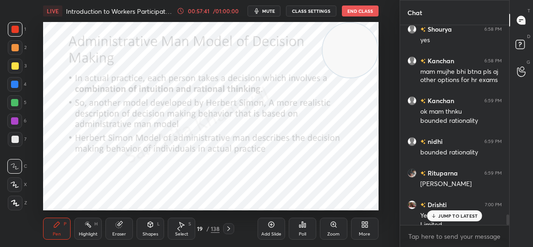
scroll to position [3633, 0]
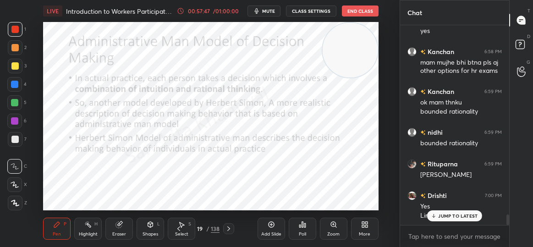
click at [450, 218] on p "JUMP TO LATEST" at bounding box center [457, 215] width 39 height 5
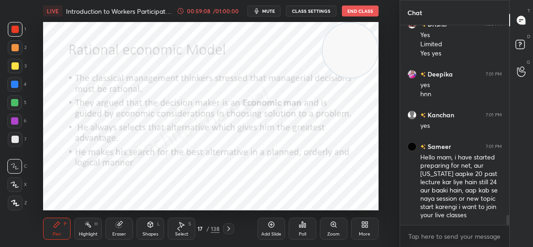
scroll to position [3836, 0]
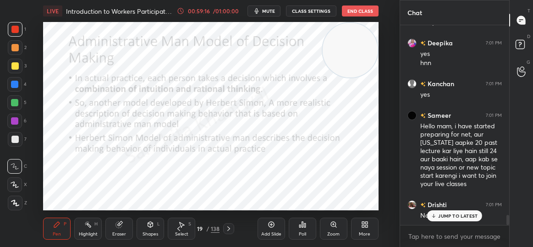
click at [459, 212] on div "JUMP TO LATEST" at bounding box center [454, 215] width 55 height 11
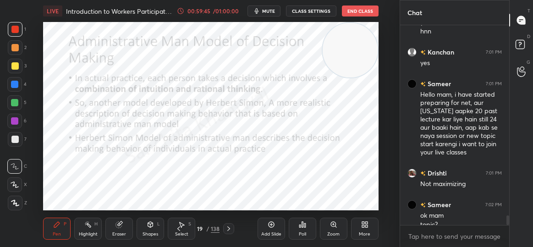
scroll to position [3876, 0]
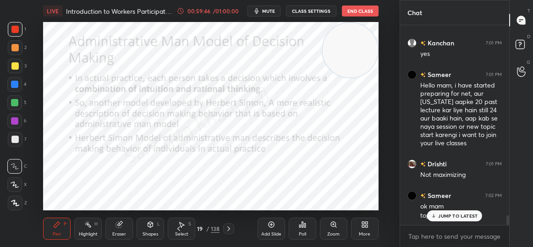
click at [456, 216] on p "JUMP TO LATEST" at bounding box center [457, 215] width 39 height 5
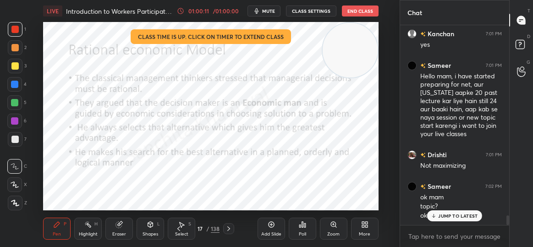
click at [456, 216] on p "JUMP TO LATEST" at bounding box center [457, 215] width 39 height 5
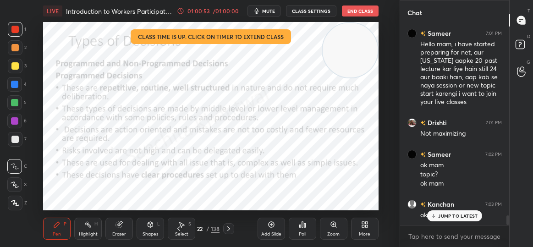
scroll to position [3917, 0]
click at [455, 216] on p "1 NEW MESSAGE" at bounding box center [457, 215] width 39 height 5
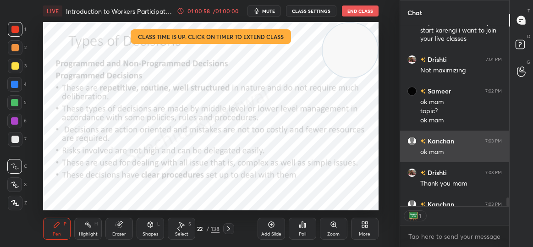
scroll to position [179, 106]
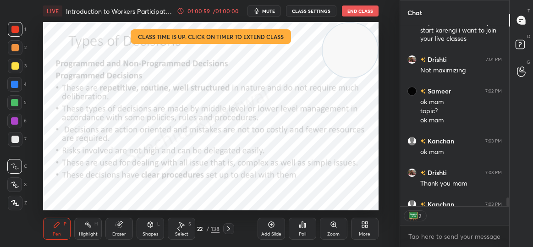
click at [361, 5] on div "LIVE Introduction to Workers Participation in Management 01:00:59 / 01:00:00 mu…" at bounding box center [210, 11] width 335 height 22
click at [357, 9] on button "End Class" at bounding box center [360, 10] width 37 height 11
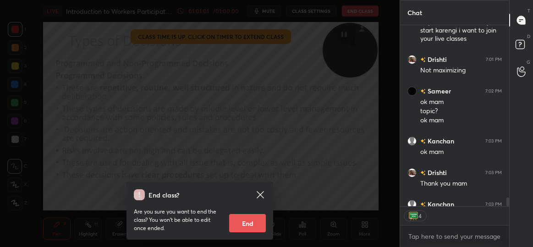
click at [249, 219] on button "End" at bounding box center [247, 223] width 37 height 18
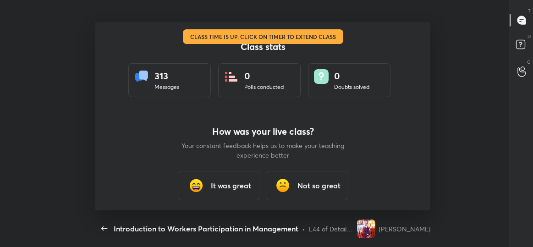
scroll to position [0, 0]
type textarea "x"
click at [234, 188] on h3 "It was great" at bounding box center [231, 185] width 40 height 11
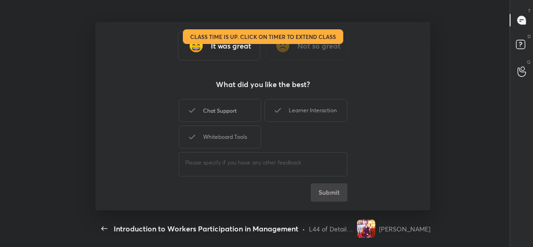
click at [230, 117] on div "Chat Support" at bounding box center [220, 110] width 82 height 23
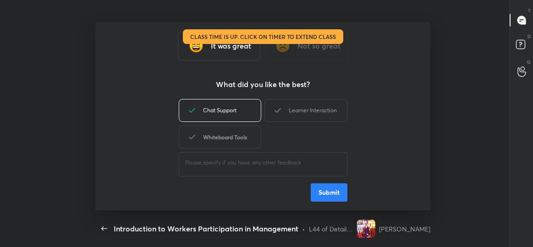
drag, startPoint x: 290, startPoint y: 107, endPoint x: 242, endPoint y: 132, distance: 53.5
click at [242, 132] on div "Chat Support Learner Interaction Whiteboard Tools" at bounding box center [263, 123] width 169 height 53
click at [242, 132] on div "Whiteboard Tools" at bounding box center [220, 137] width 82 height 23
click at [279, 114] on icon at bounding box center [277, 110] width 11 height 11
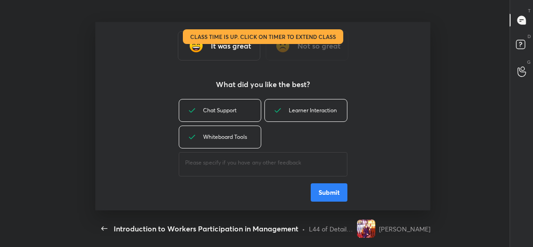
click at [329, 199] on button "Submit" at bounding box center [329, 192] width 37 height 18
